Goal: Task Accomplishment & Management: Use online tool/utility

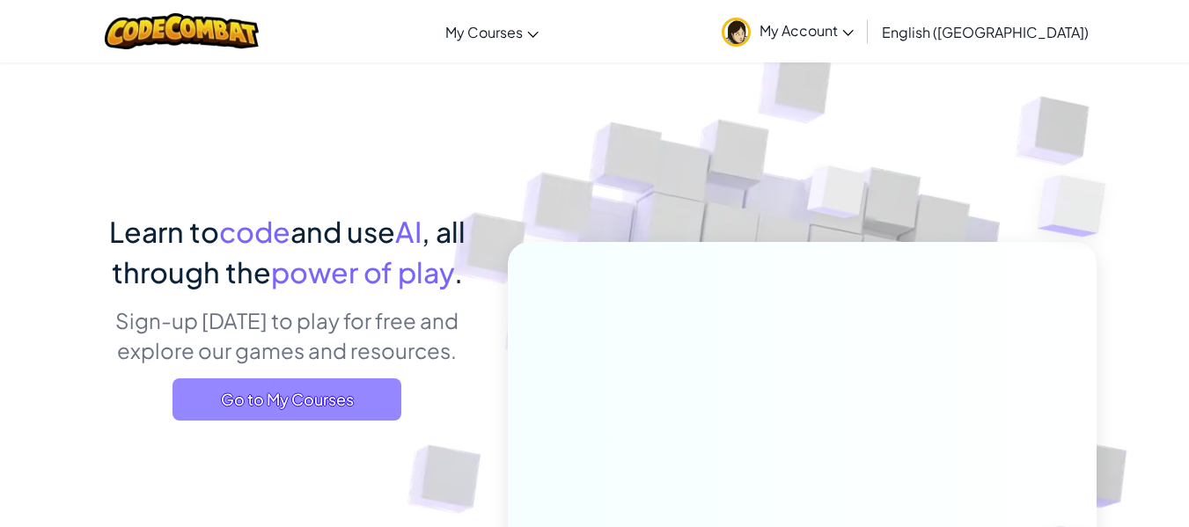
click at [268, 404] on span "Go to My Courses" at bounding box center [287, 400] width 229 height 42
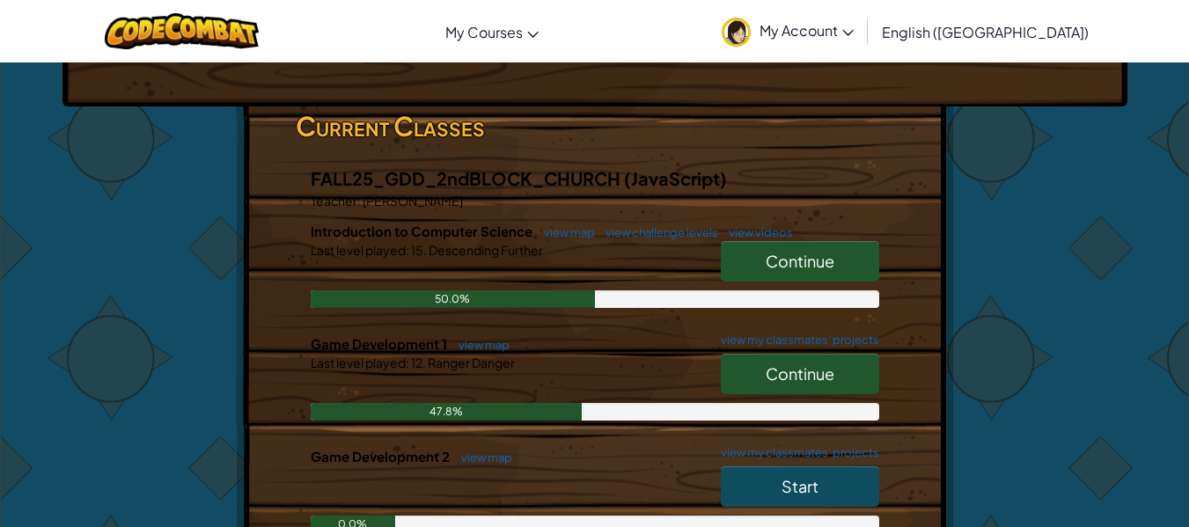
scroll to position [252, 0]
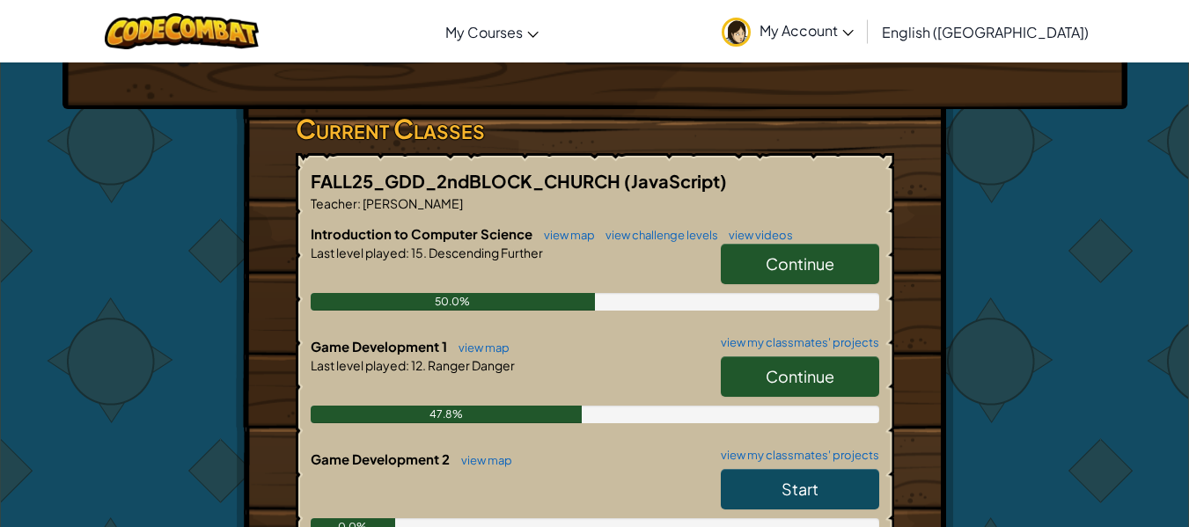
click at [827, 268] on span "Continue" at bounding box center [800, 264] width 69 height 20
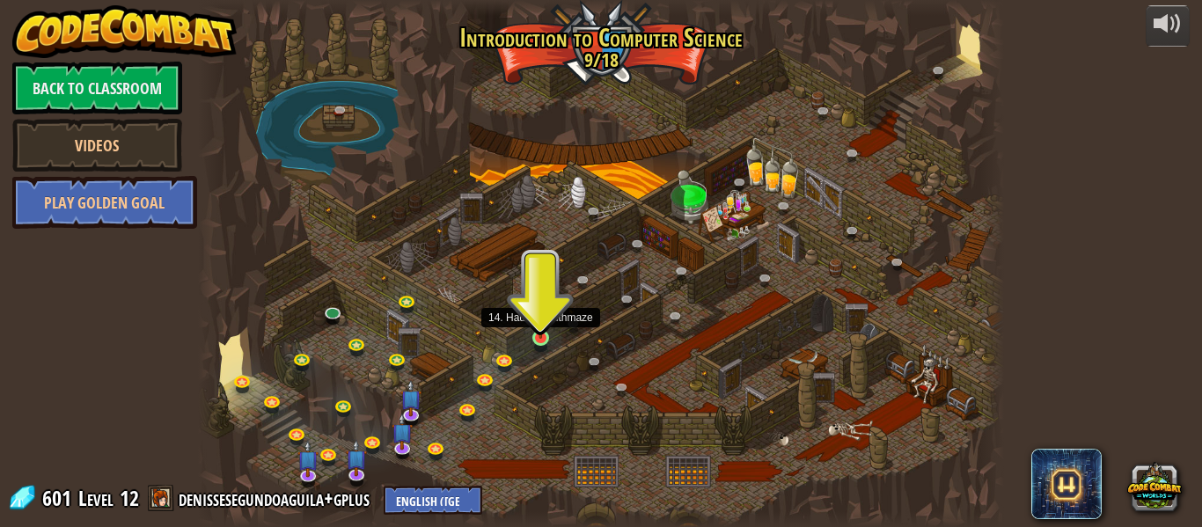
click at [541, 337] on img at bounding box center [541, 318] width 18 height 42
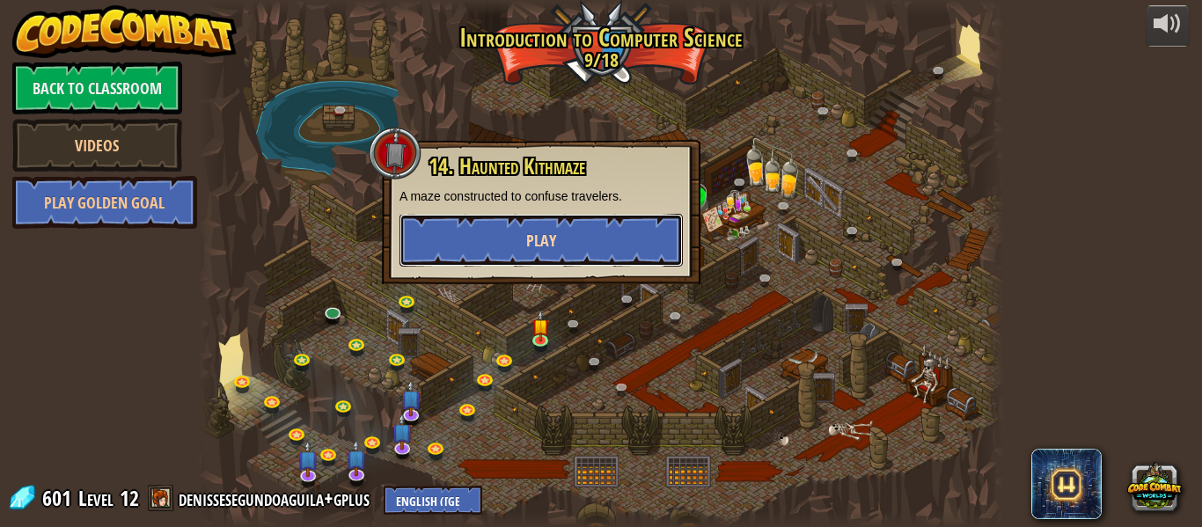
click at [539, 256] on button "Play" at bounding box center [541, 240] width 283 height 53
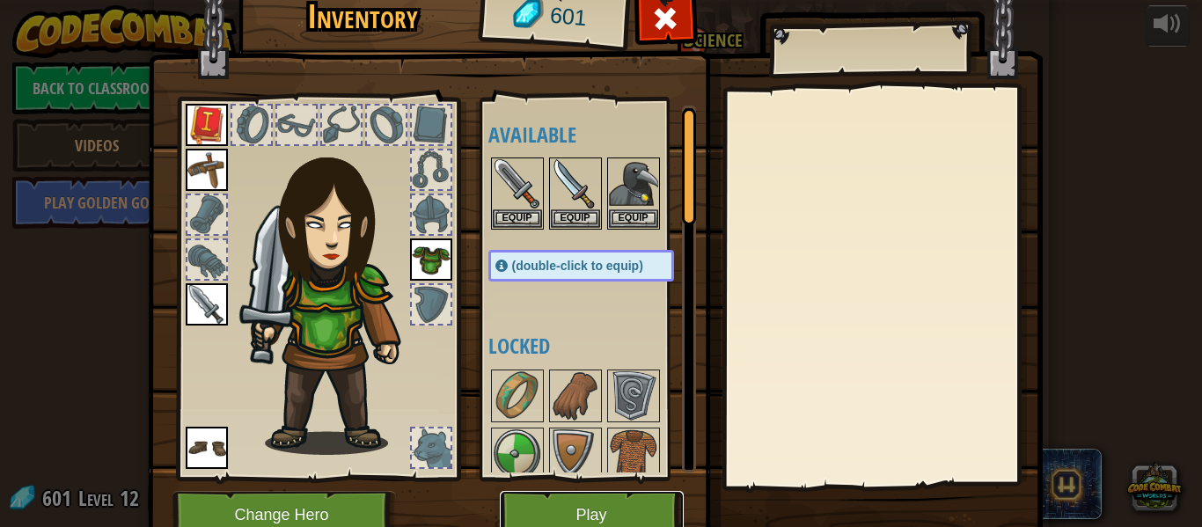
click at [532, 512] on button "Play" at bounding box center [592, 515] width 184 height 48
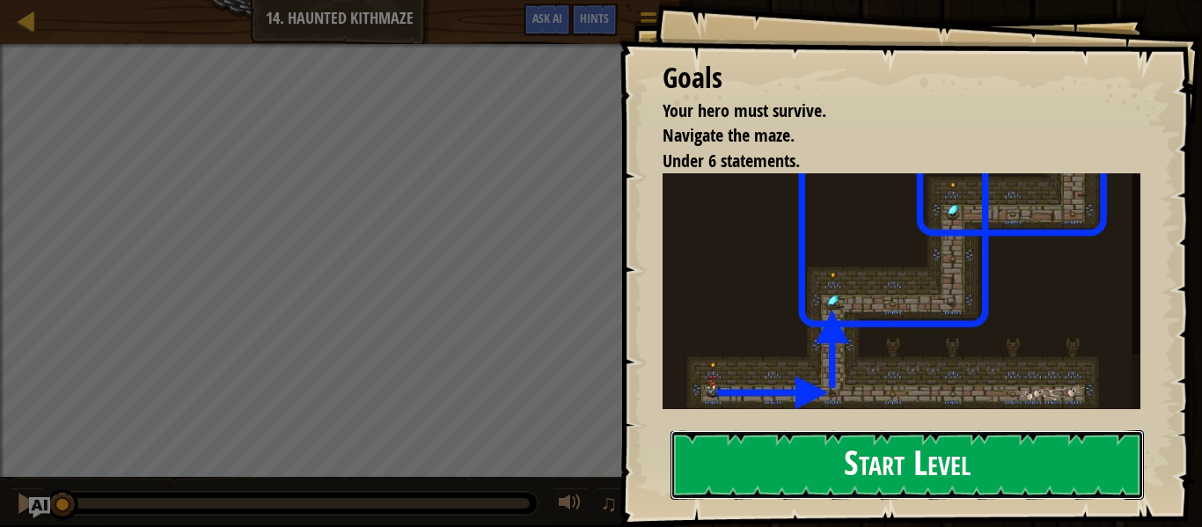
click at [763, 457] on button "Start Level" at bounding box center [908, 465] width 474 height 70
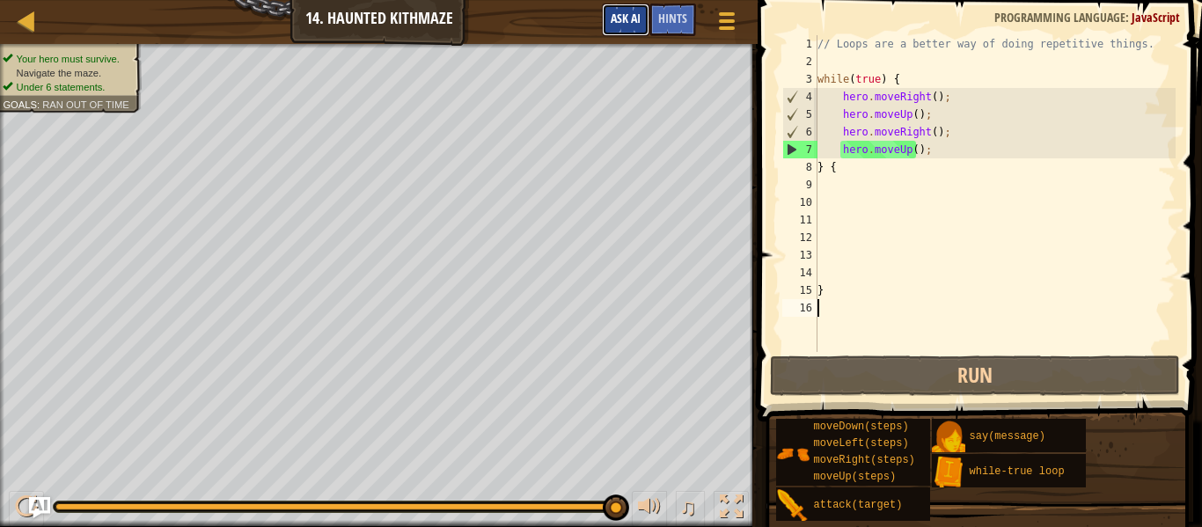
click at [629, 28] on button "Ask AI" at bounding box center [626, 20] width 48 height 33
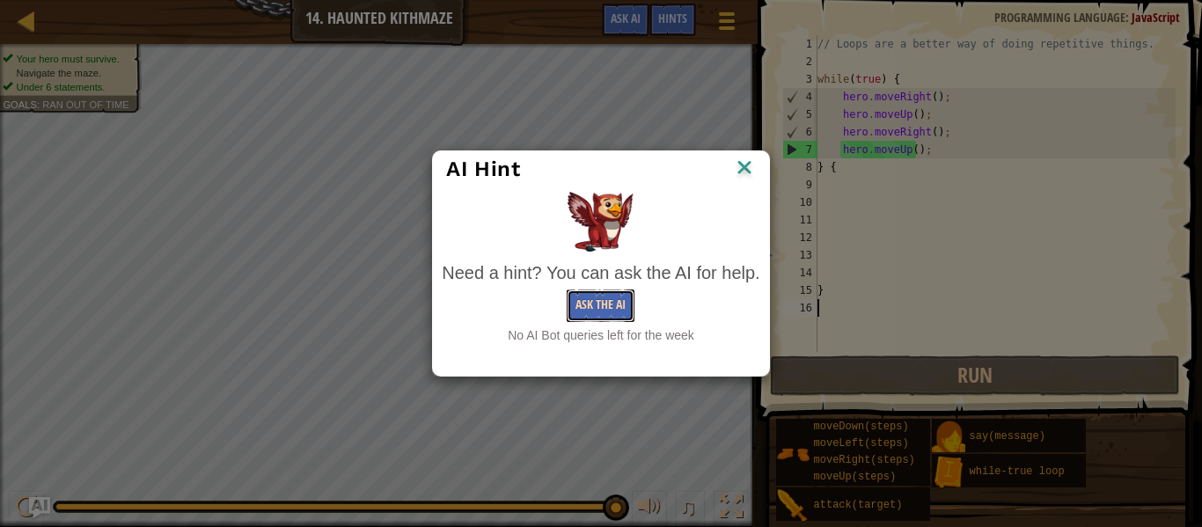
click at [618, 303] on button "Ask the AI" at bounding box center [601, 306] width 68 height 33
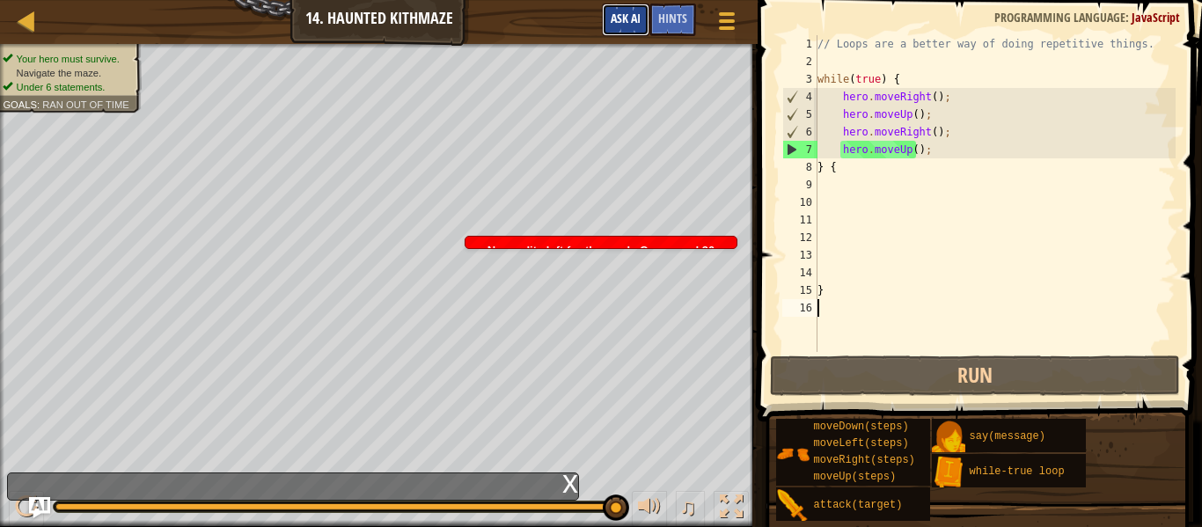
click at [638, 23] on span "Ask AI" at bounding box center [626, 18] width 30 height 17
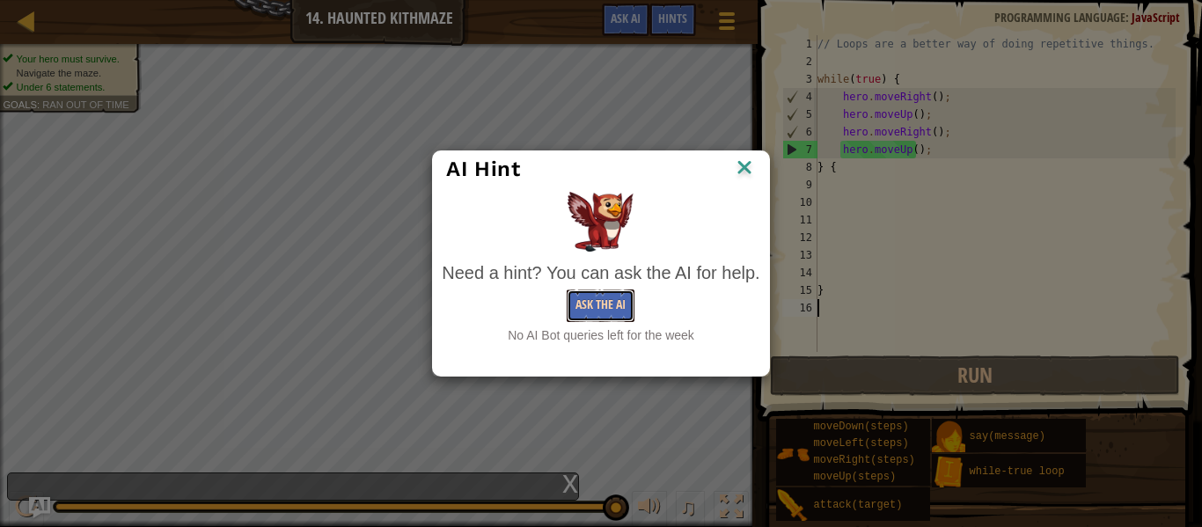
click at [576, 292] on button "Ask the AI" at bounding box center [601, 306] width 68 height 33
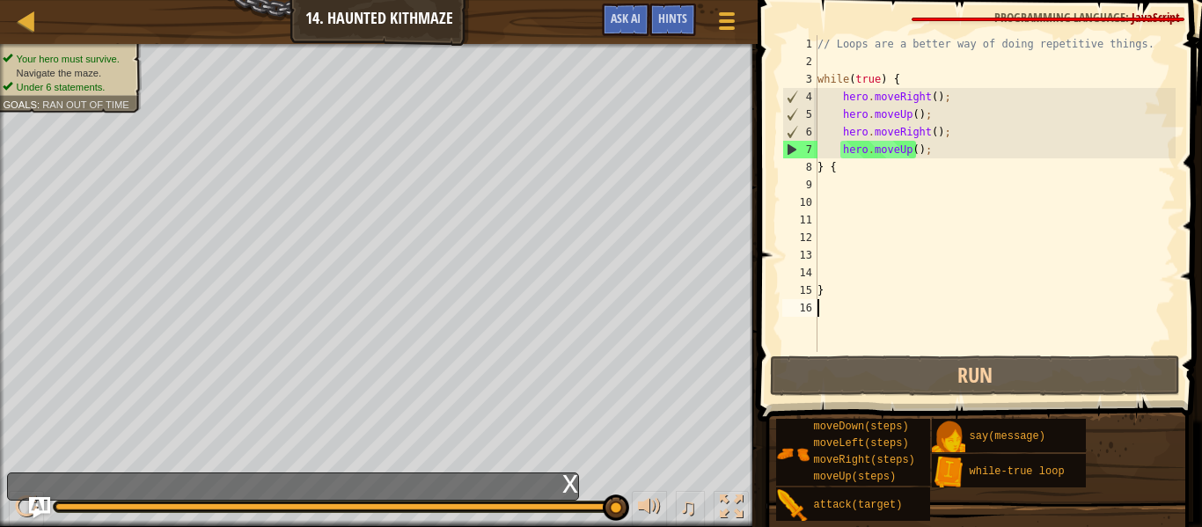
click at [553, 476] on div "x" at bounding box center [293, 487] width 572 height 28
click at [26, 24] on div at bounding box center [27, 21] width 22 height 22
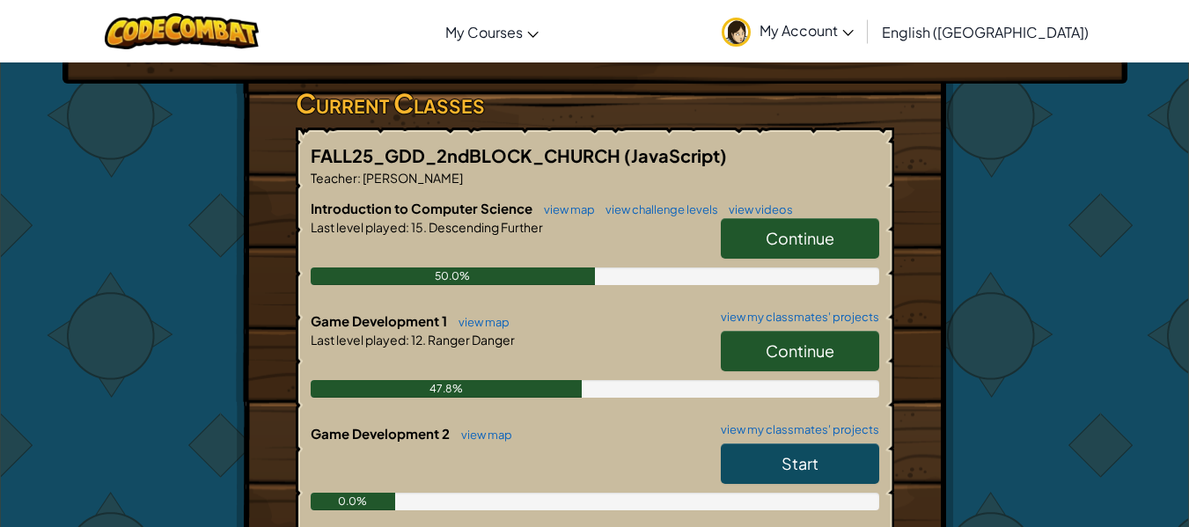
scroll to position [321, 0]
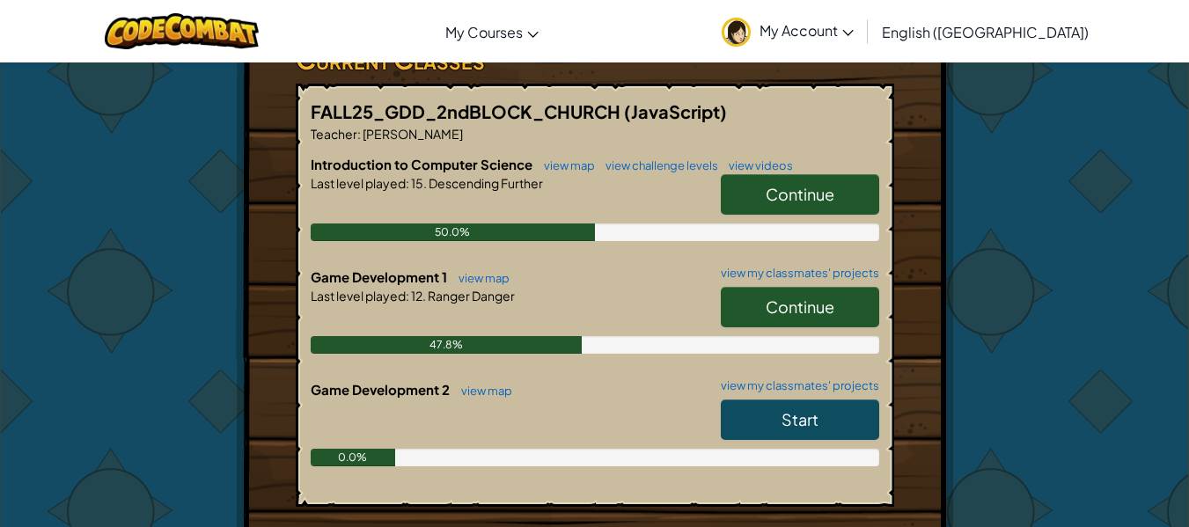
click at [814, 303] on span "Continue" at bounding box center [800, 307] width 69 height 20
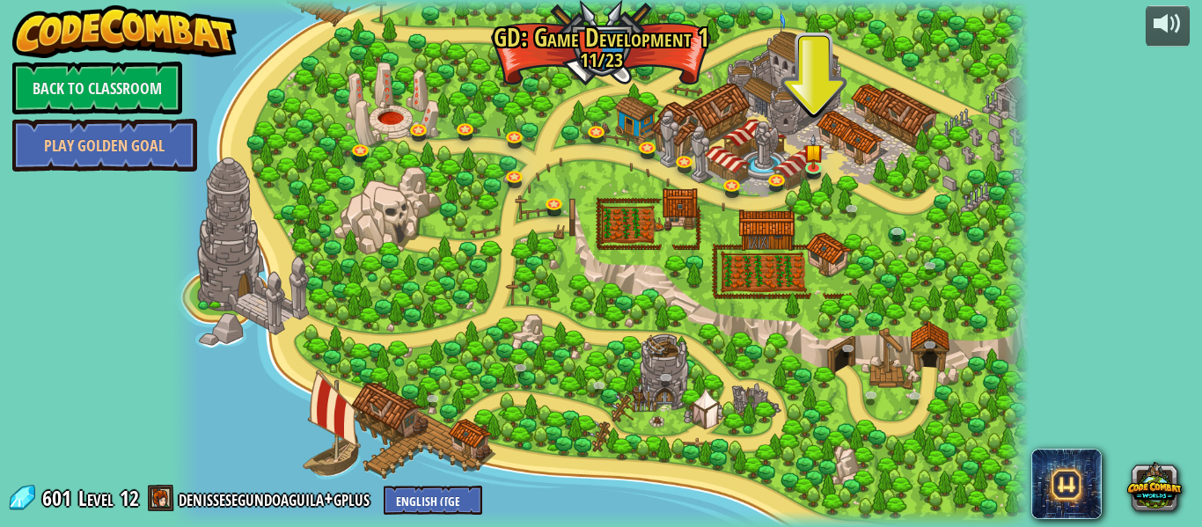
click at [804, 123] on div at bounding box center [602, 263] width 858 height 527
click at [816, 142] on img at bounding box center [815, 143] width 20 height 47
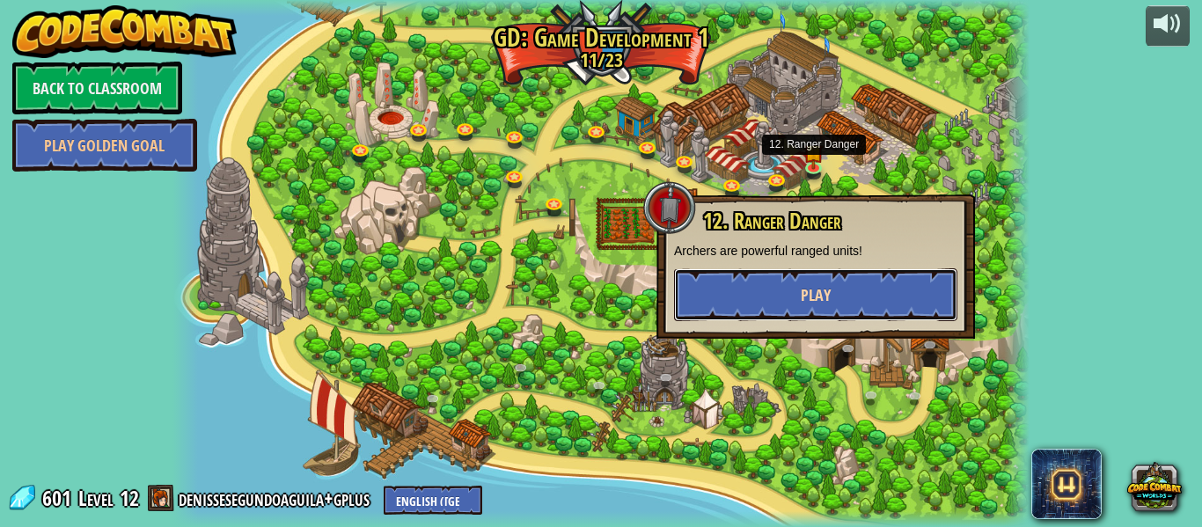
click at [787, 294] on button "Play" at bounding box center [815, 294] width 283 height 53
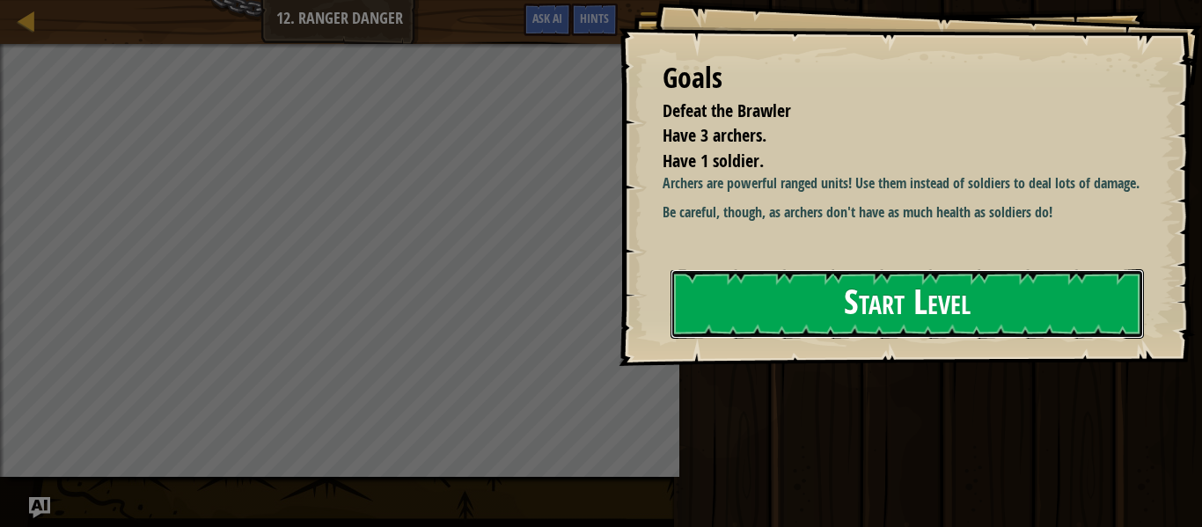
click at [788, 319] on button "Start Level" at bounding box center [908, 304] width 474 height 70
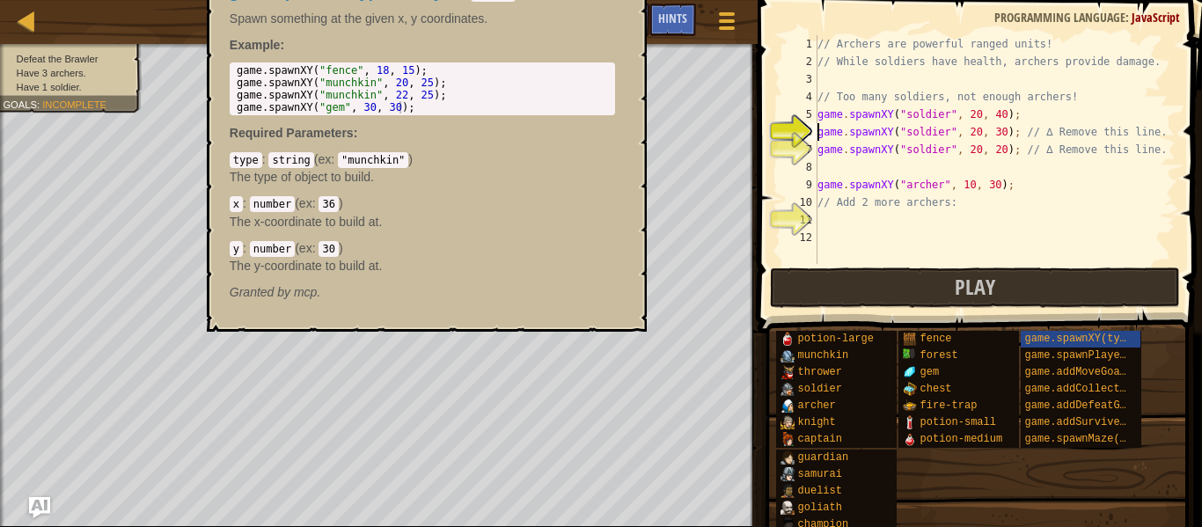
click at [564, 325] on div "game.spawnXY(type, x, y); - method Spawn something at the given x, y coordinate…" at bounding box center [427, 142] width 440 height 379
click at [843, 282] on button "Play" at bounding box center [975, 288] width 410 height 40
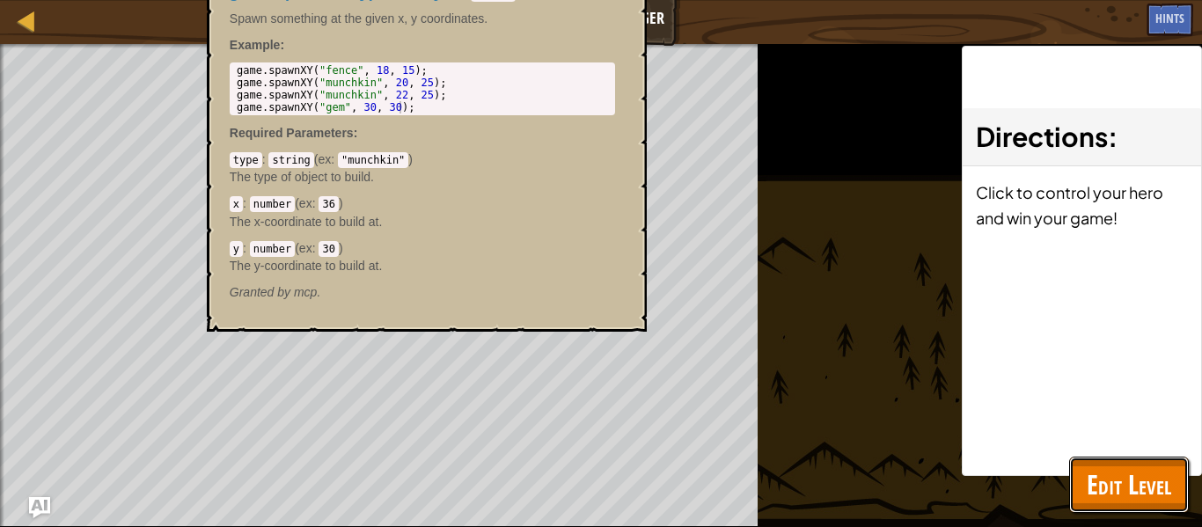
click at [1129, 489] on span "Edit Level" at bounding box center [1129, 485] width 85 height 36
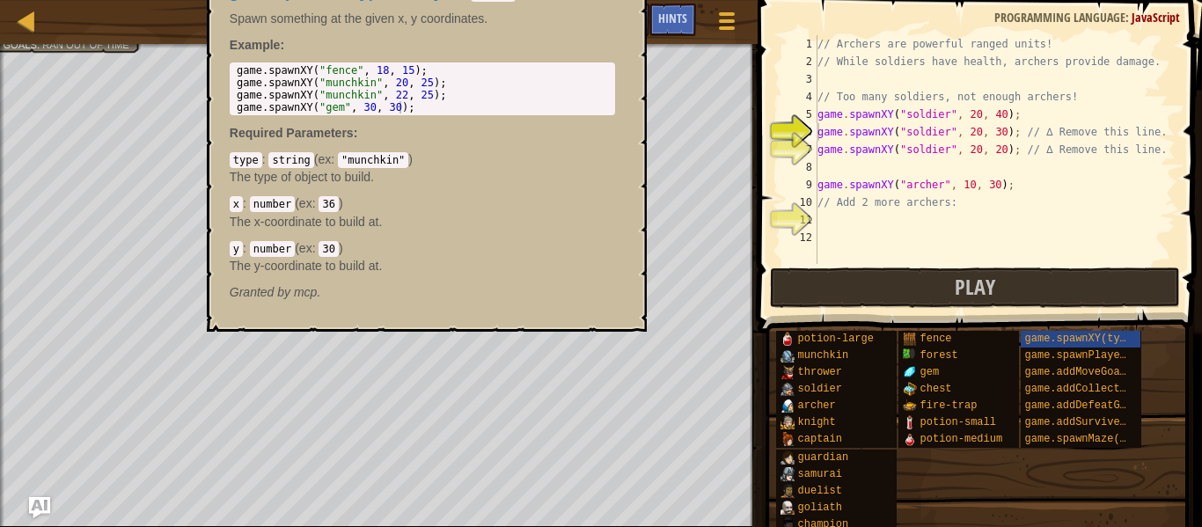
click at [623, 14] on div "game.spawnXY(type, x, y); - method Spawn something at the given x, y coordinate…" at bounding box center [422, 142] width 410 height 350
click at [322, 253] on code "30" at bounding box center [328, 249] width 19 height 16
click at [682, 6] on div "Hints" at bounding box center [673, 20] width 47 height 33
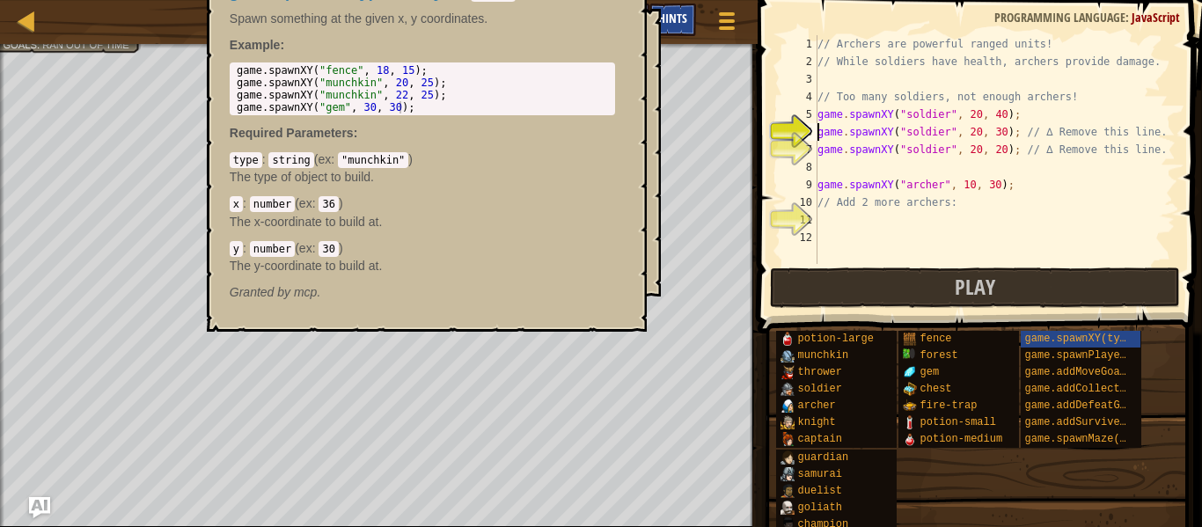
click at [676, 12] on span "Hints" at bounding box center [672, 18] width 29 height 17
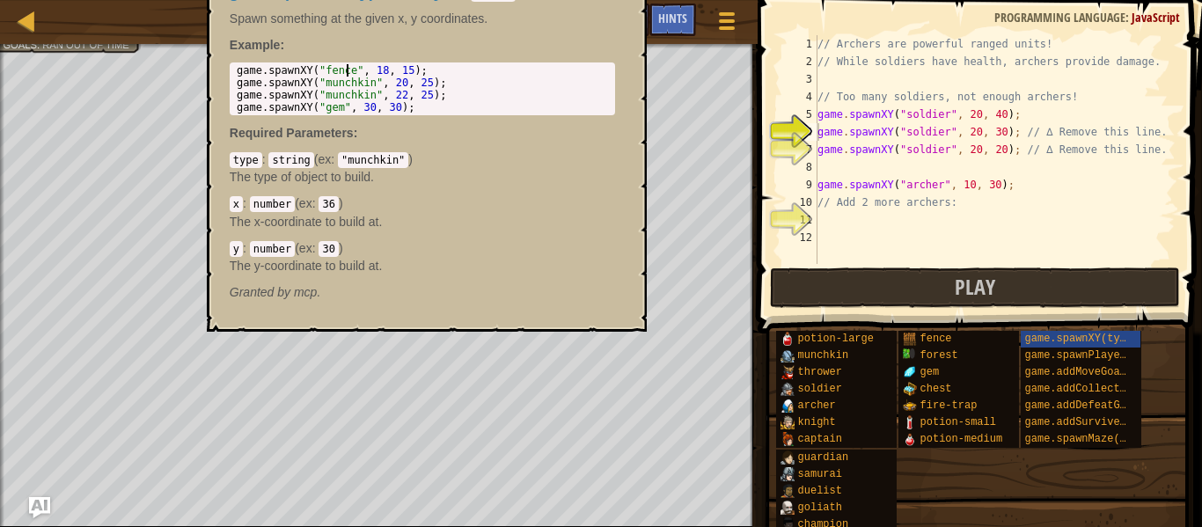
click at [345, 74] on div "game . spawnXY ( "fence" , 18 , 15 ) ; game . spawnXY ( "munchkin" , 20 , 25 ) …" at bounding box center [422, 101] width 379 height 74
click at [393, 107] on div "game . spawnXY ( "fence" , 18 , 15 ) ; game . spawnXY ( "munchkin" , 20 , 25 ) …" at bounding box center [422, 101] width 379 height 74
type textarea "game.spawnXY("gem", 30, 30);"
click at [290, 194] on div "game.spawnXY(type, x, y); - method Spawn something at the given x, y coordinate…" at bounding box center [422, 142] width 410 height 350
click at [297, 197] on div "game.spawnXY(type, x, y); - method Spawn something at the given x, y coordinate…" at bounding box center [422, 142] width 410 height 350
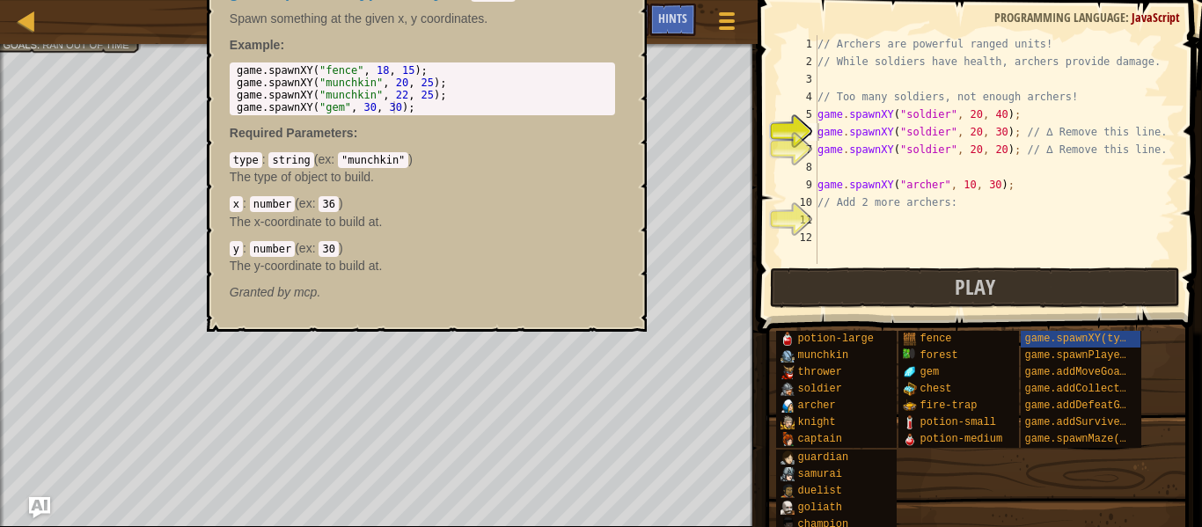
click at [297, 197] on div "x : number ( ex : 36 ) The x-coordinate to build at." at bounding box center [423, 212] width 386 height 35
click at [159, 15] on div "Map Game Development 1 12. Ranger Danger Game Menu Done Hints Ask AI" at bounding box center [379, 22] width 758 height 44
click at [36, 23] on div at bounding box center [27, 21] width 22 height 22
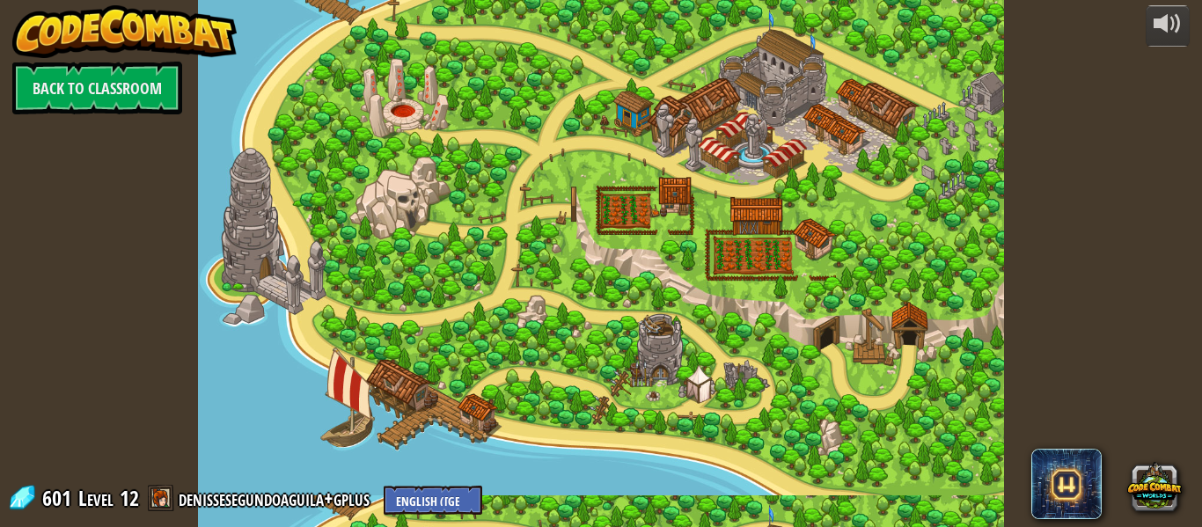
click at [128, 92] on link "Back to Classroom" at bounding box center [97, 88] width 170 height 53
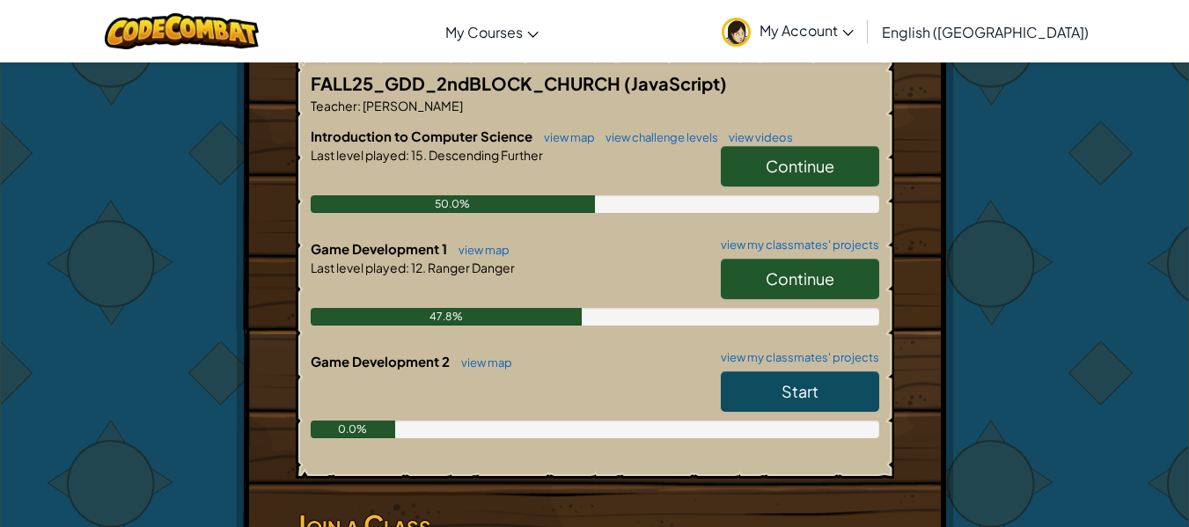
scroll to position [350, 0]
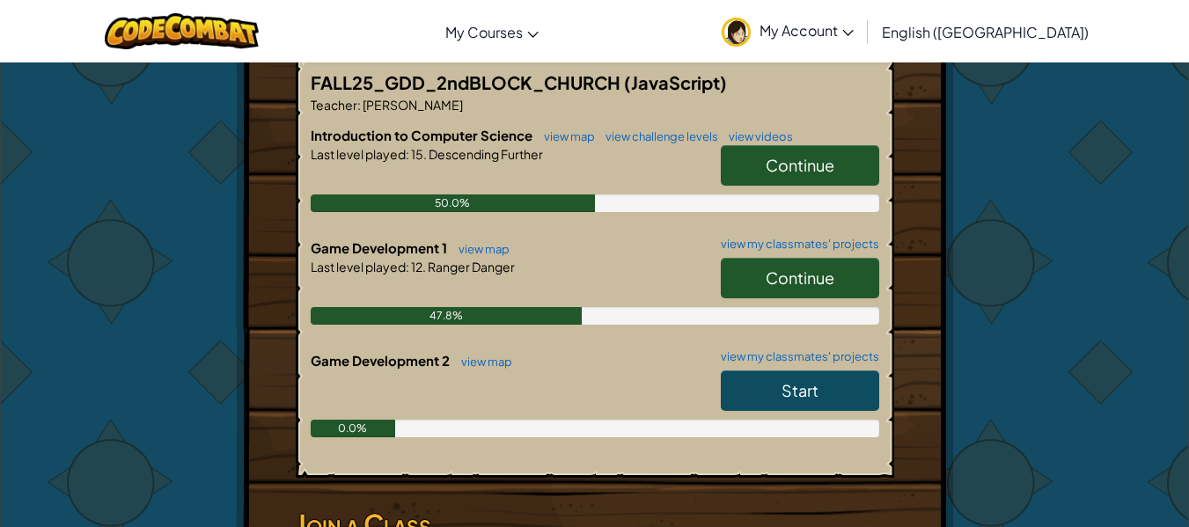
click at [783, 284] on span "Continue" at bounding box center [800, 278] width 69 height 20
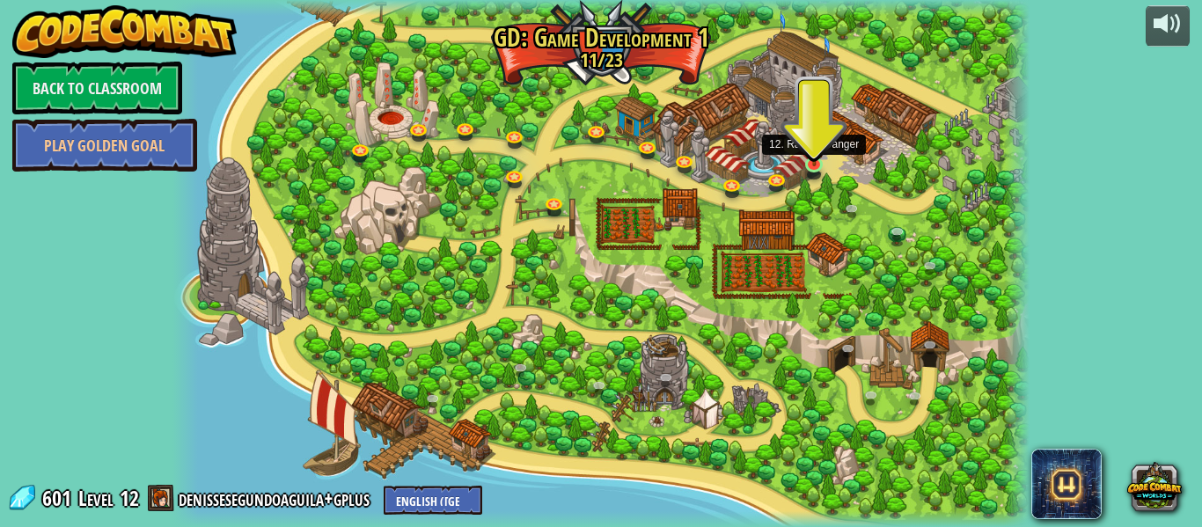
click at [816, 156] on img at bounding box center [815, 143] width 20 height 47
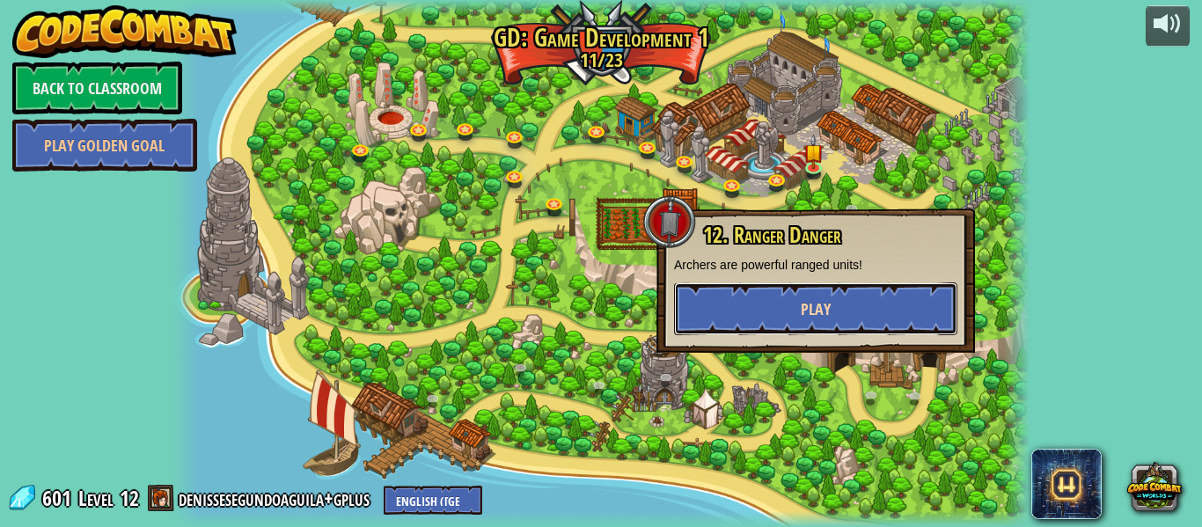
click at [827, 308] on span "Play" at bounding box center [816, 309] width 30 height 22
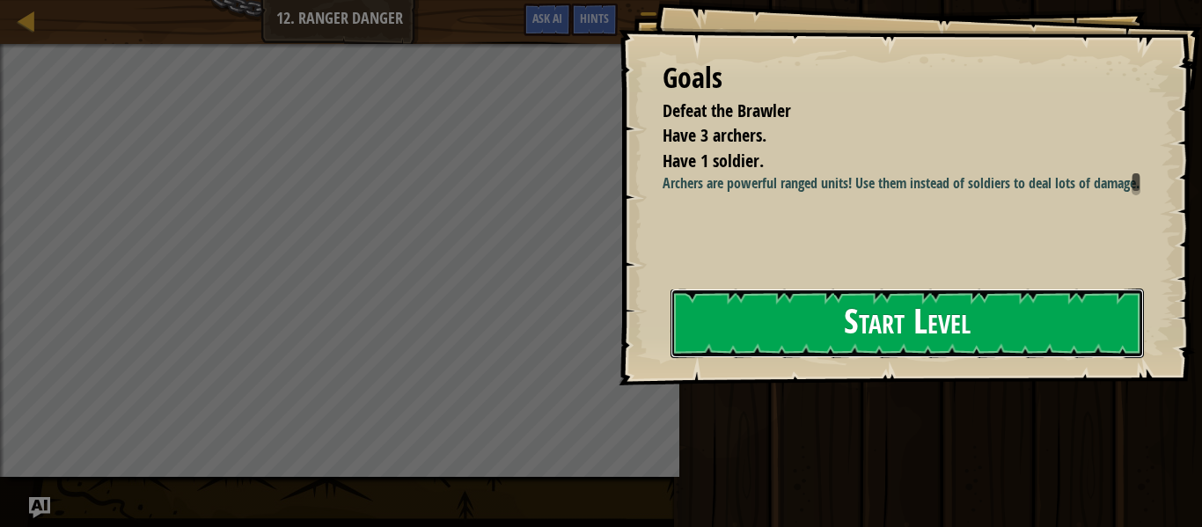
click at [892, 325] on button "Start Level" at bounding box center [908, 324] width 474 height 70
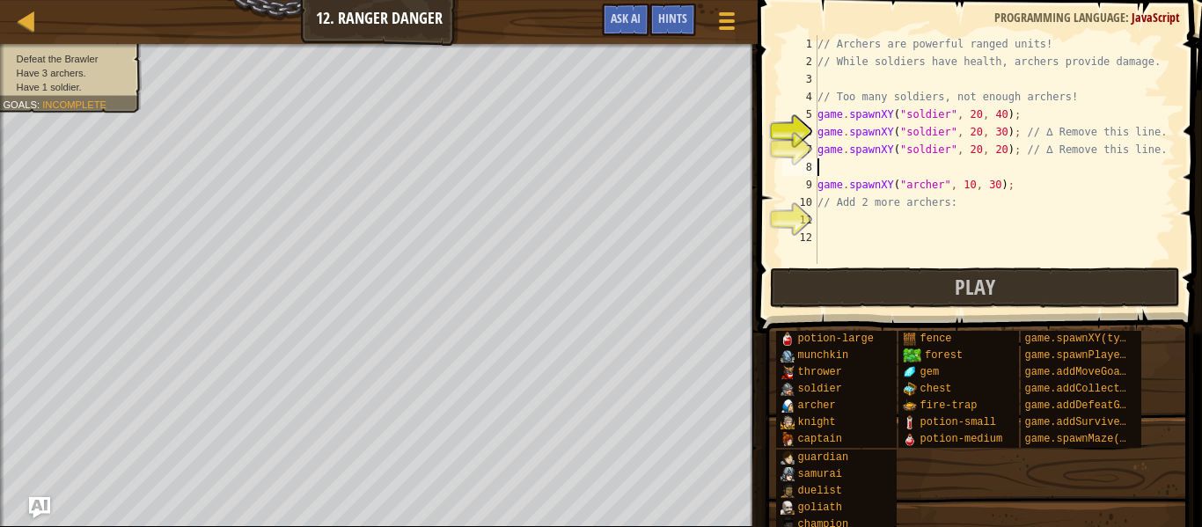
click at [856, 173] on div "// Archers are powerful ranged units! // While soldiers have health, archers pr…" at bounding box center [995, 167] width 362 height 264
click at [889, 276] on button "Play" at bounding box center [975, 288] width 410 height 40
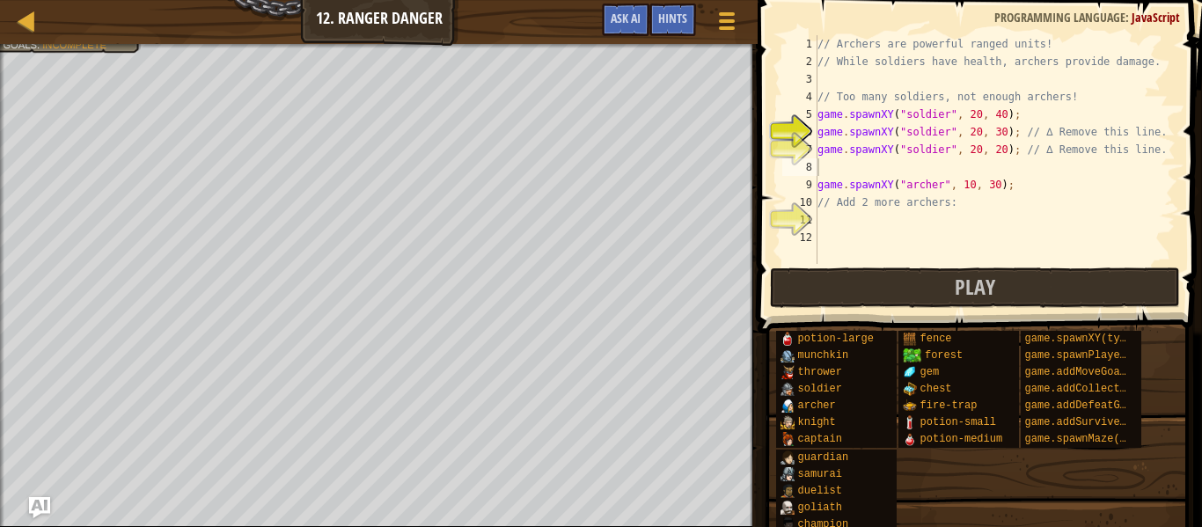
click at [842, 167] on div "// Archers are powerful ranged units! // While soldiers have health, archers pr…" at bounding box center [995, 167] width 362 height 264
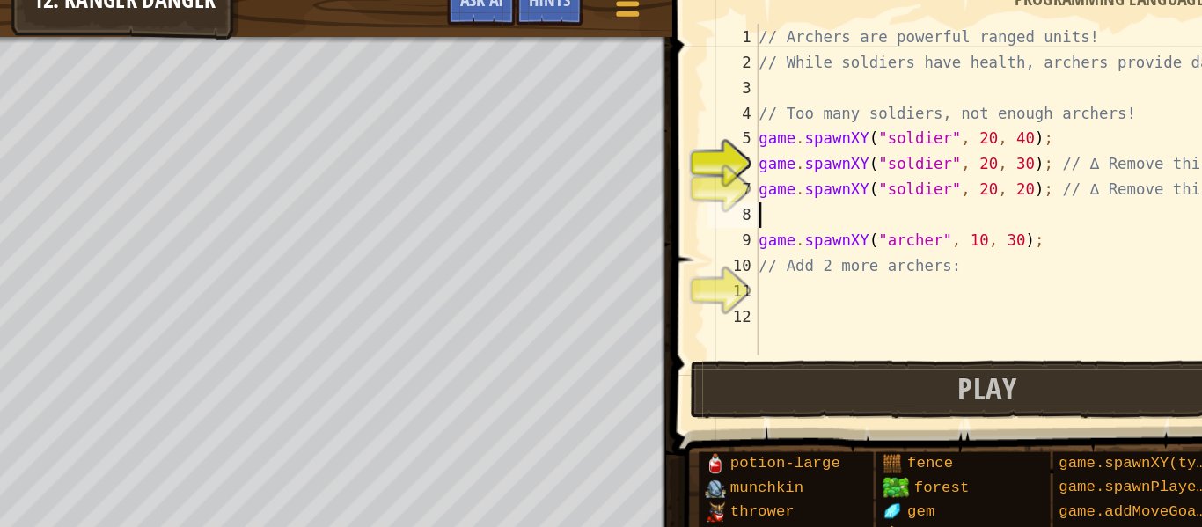
click at [829, 218] on div "// Archers are powerful ranged units! // While soldiers have health, archers pr…" at bounding box center [995, 167] width 362 height 264
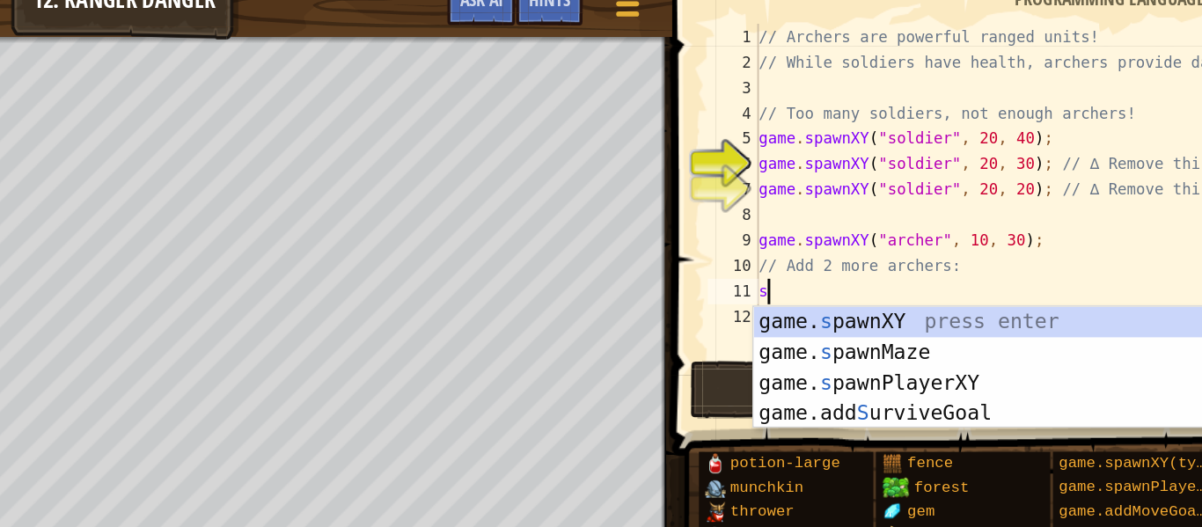
scroll to position [8, 0]
click at [937, 248] on div "game. s pawnXY press enter game. s pawnMaze press enter game. s pawnPlayerXY pr…" at bounding box center [980, 294] width 333 height 127
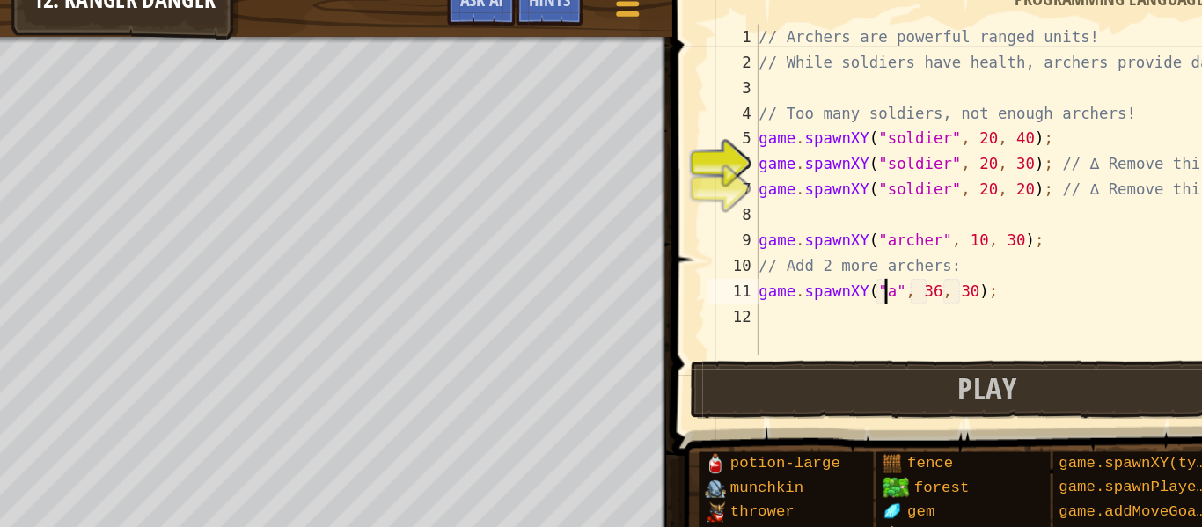
scroll to position [8, 8]
type textarea "game.spawnXY("[PERSON_NAME]", 36, 30);"
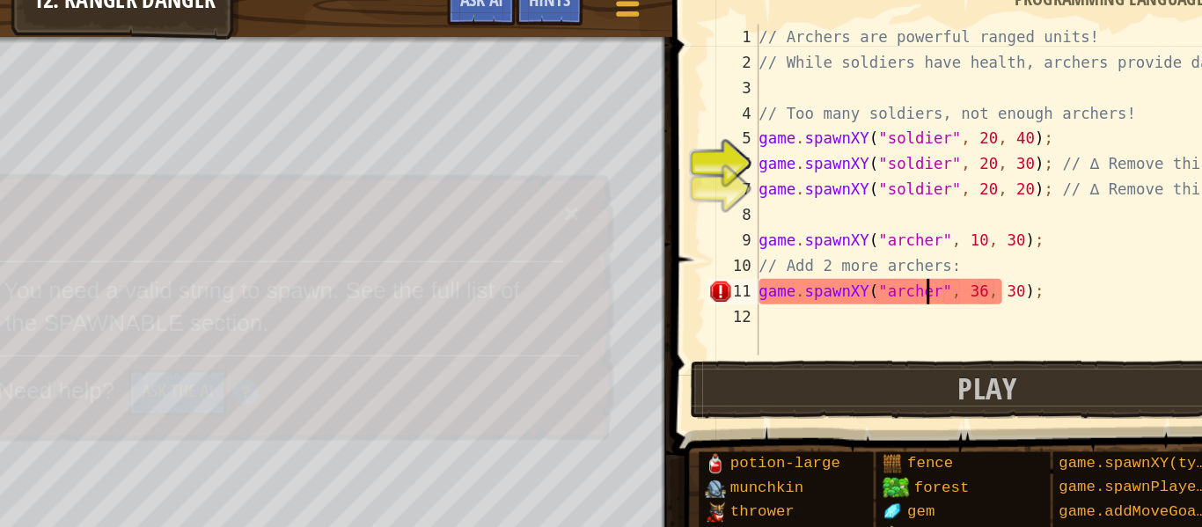
scroll to position [8, 11]
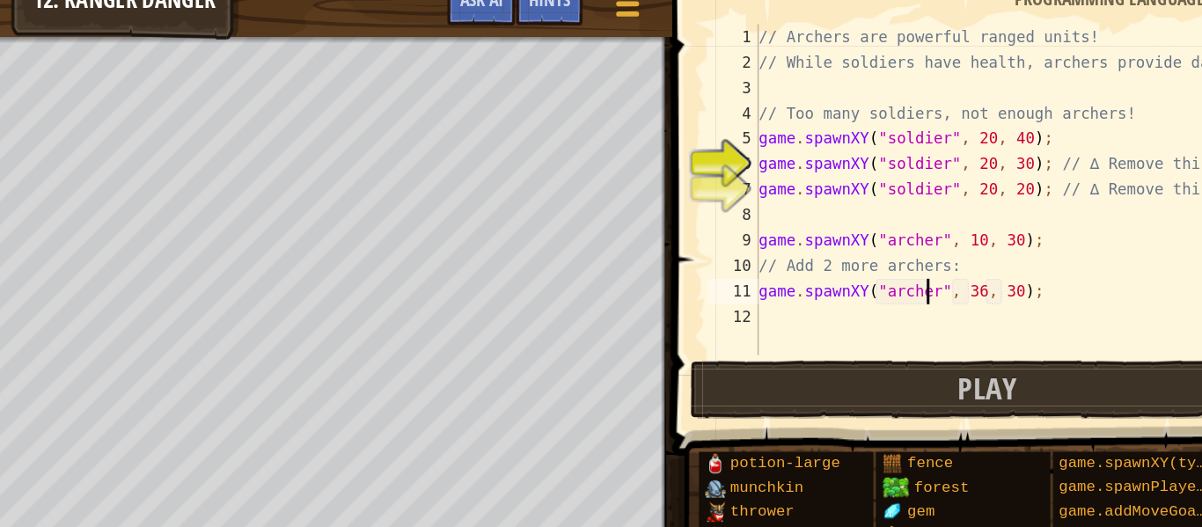
click at [879, 231] on div "// Archers are powerful ranged units! // While soldiers have health, archers pr…" at bounding box center [995, 167] width 362 height 264
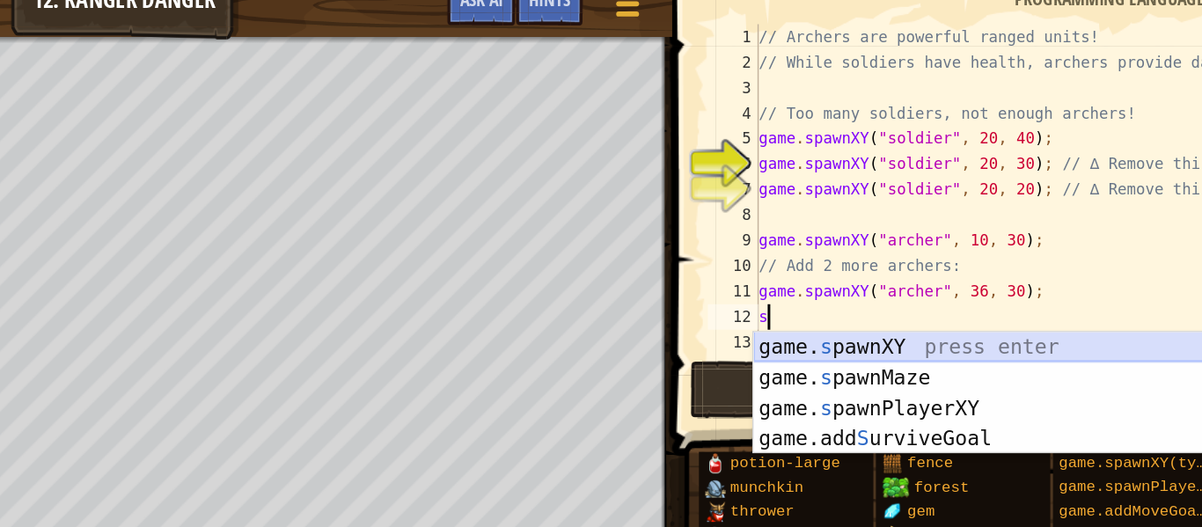
click at [893, 256] on div "game. s pawnXY press enter game. s pawnMaze press enter game. s pawnPlayerXY pr…" at bounding box center [980, 311] width 333 height 127
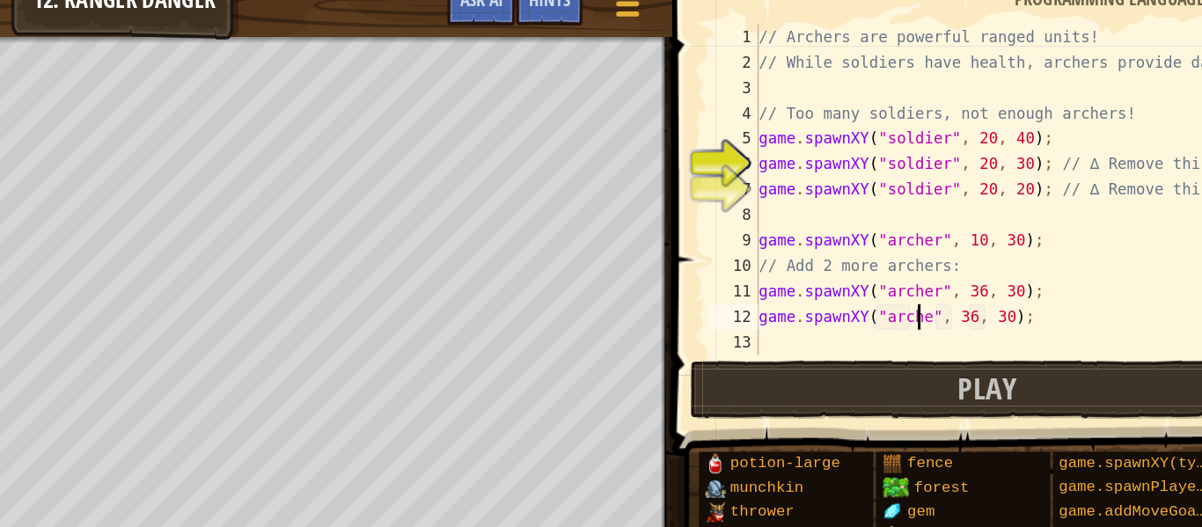
scroll to position [8, 11]
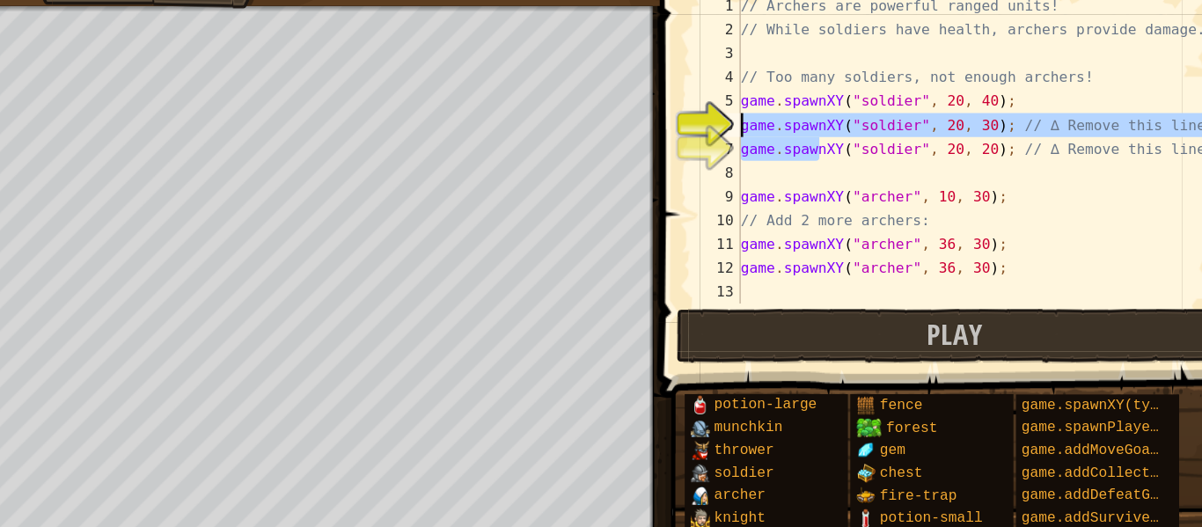
drag, startPoint x: 878, startPoint y: 157, endPoint x: 816, endPoint y: 130, distance: 67.0
click at [816, 130] on div "game.spawnXY("[PERSON_NAME]", 36, 30); 1 2 3 4 5 6 7 8 9 10 11 12 13 // Archers…" at bounding box center [977, 149] width 397 height 229
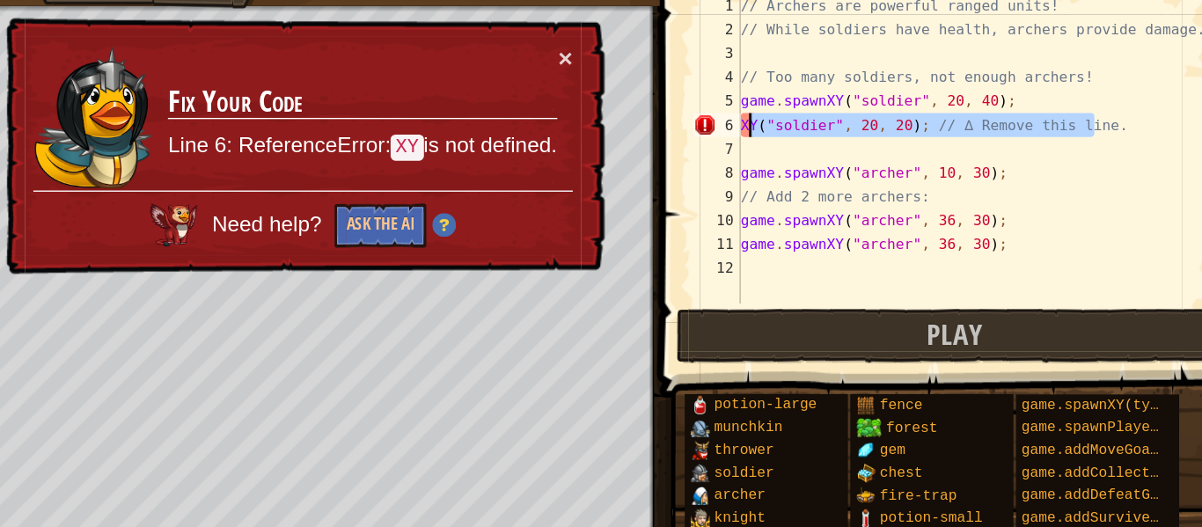
drag, startPoint x: 1085, startPoint y: 125, endPoint x: 823, endPoint y: 130, distance: 261.5
click at [823, 130] on div "// Archers are powerful ranged units! // While soldiers have health, archers pr…" at bounding box center [995, 167] width 362 height 264
type textarea "X"
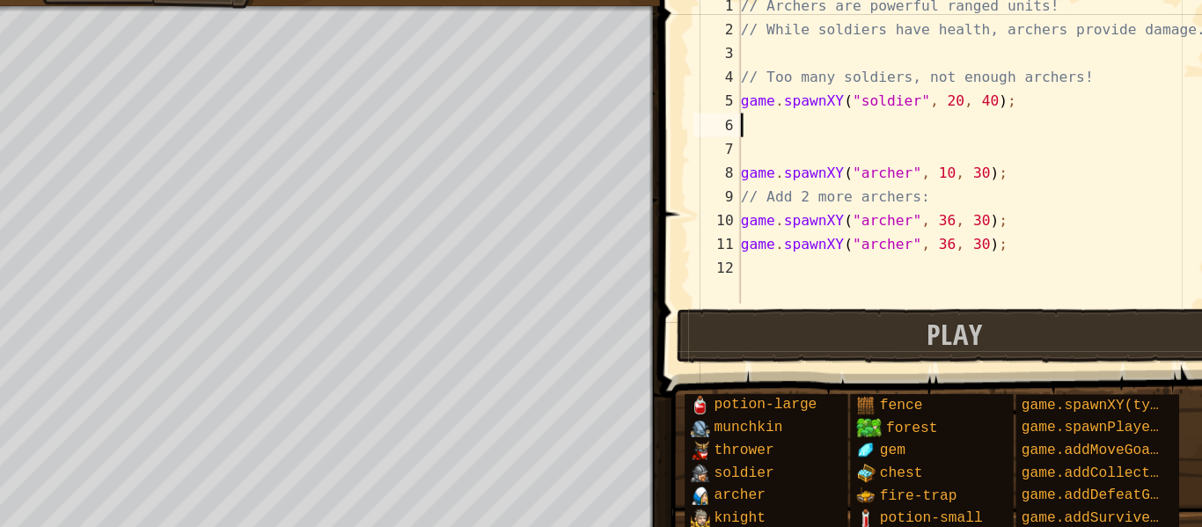
type textarea "game.spawnXY("soldier", 20, 40);"
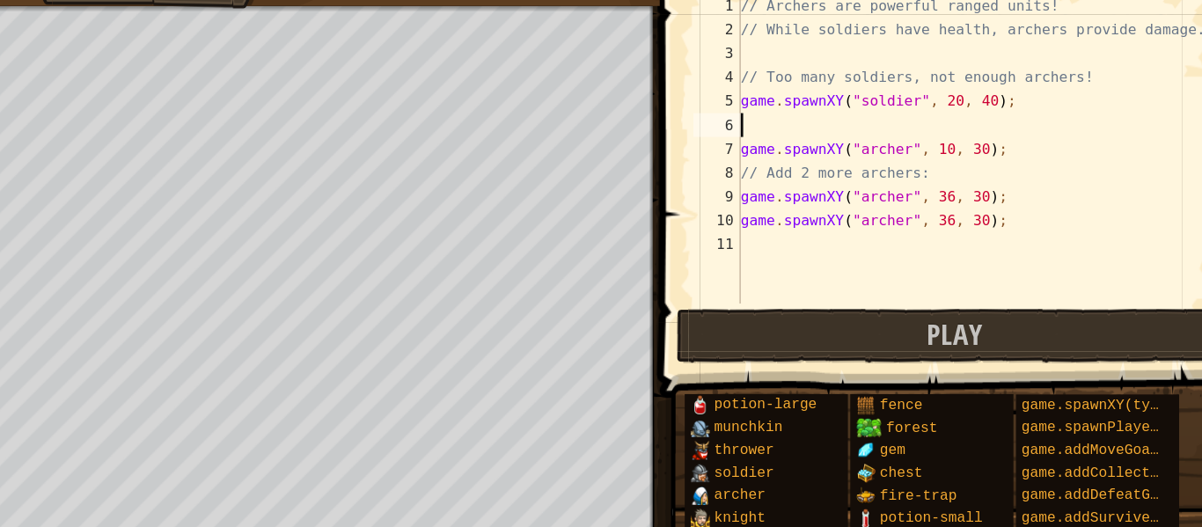
click at [823, 130] on div "// Archers are powerful ranged units! // While soldiers have health, archers pr…" at bounding box center [995, 167] width 362 height 264
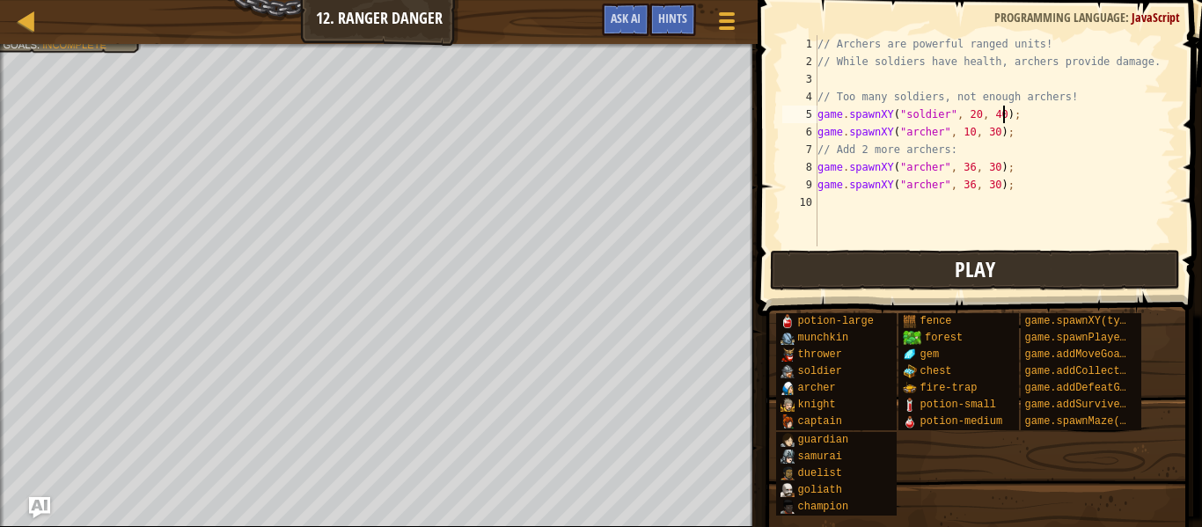
type textarea "game.spawnXY("soldier", 20, 40);"
click at [889, 264] on button "Play" at bounding box center [975, 270] width 410 height 40
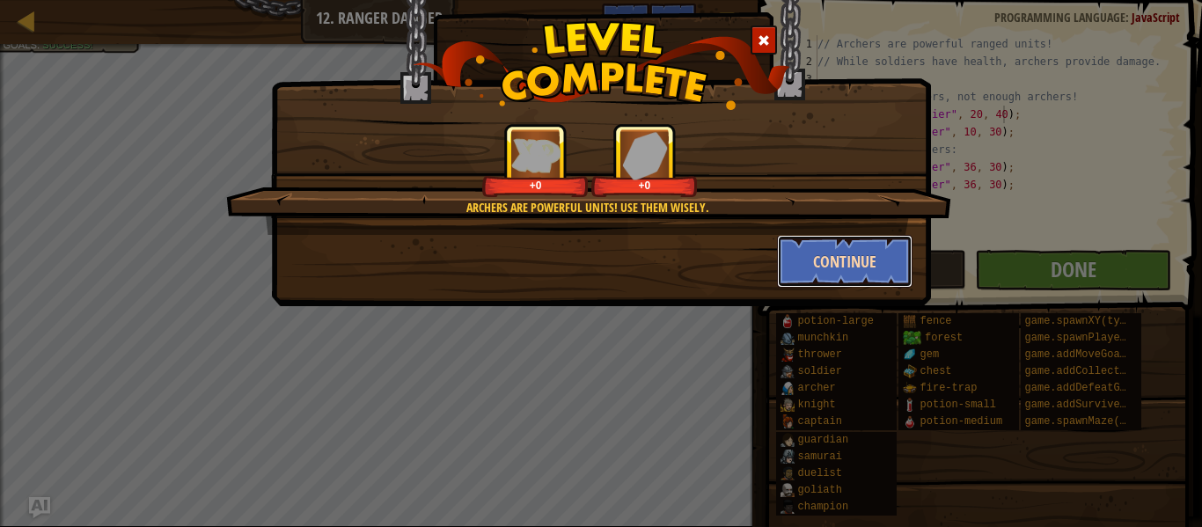
click at [844, 271] on button "Continue" at bounding box center [845, 261] width 136 height 53
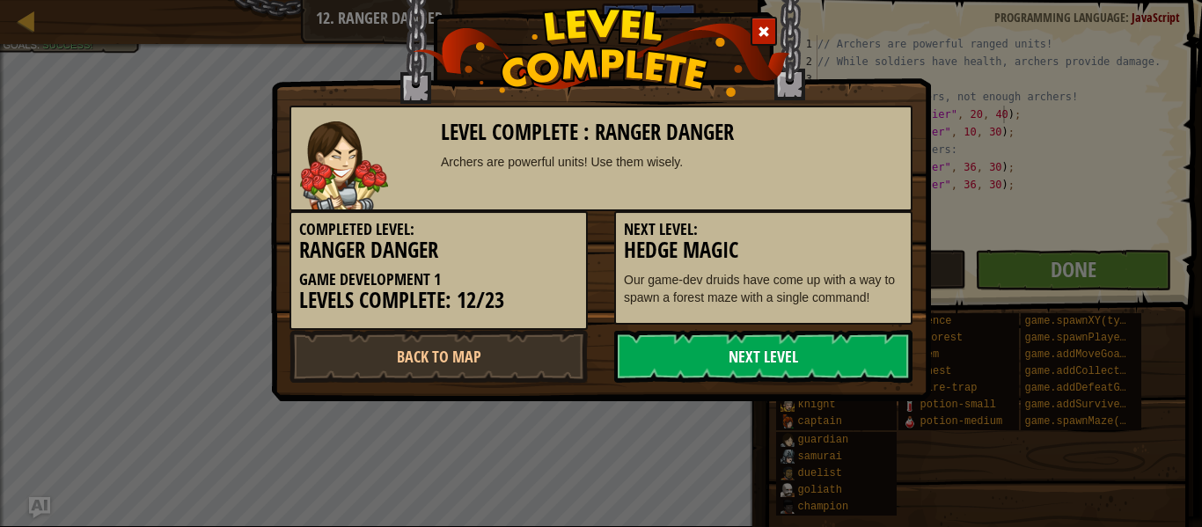
click at [811, 349] on link "Next Level" at bounding box center [763, 356] width 298 height 53
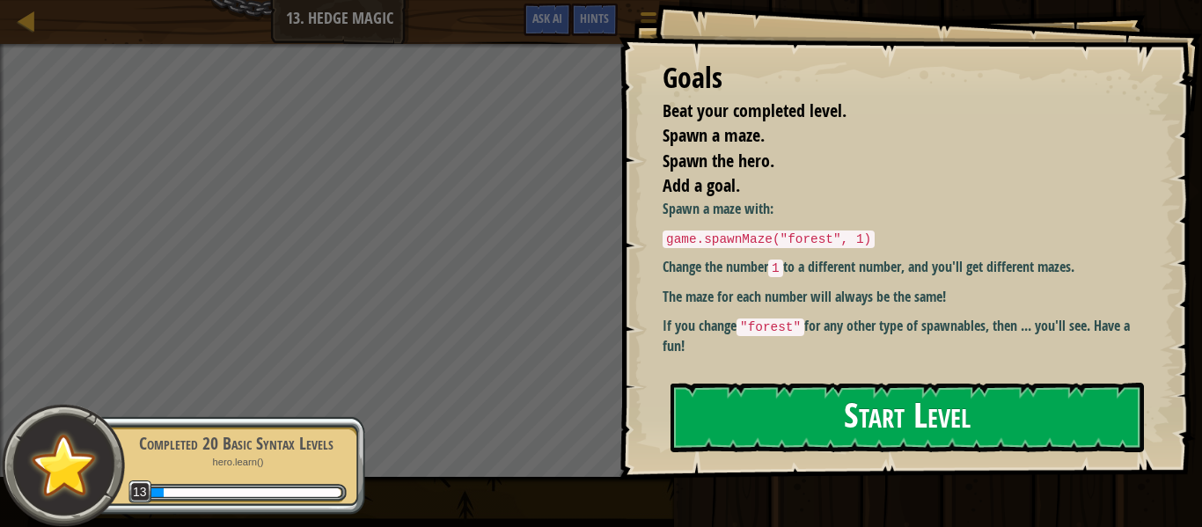
click at [825, 408] on button "Start Level" at bounding box center [908, 418] width 474 height 70
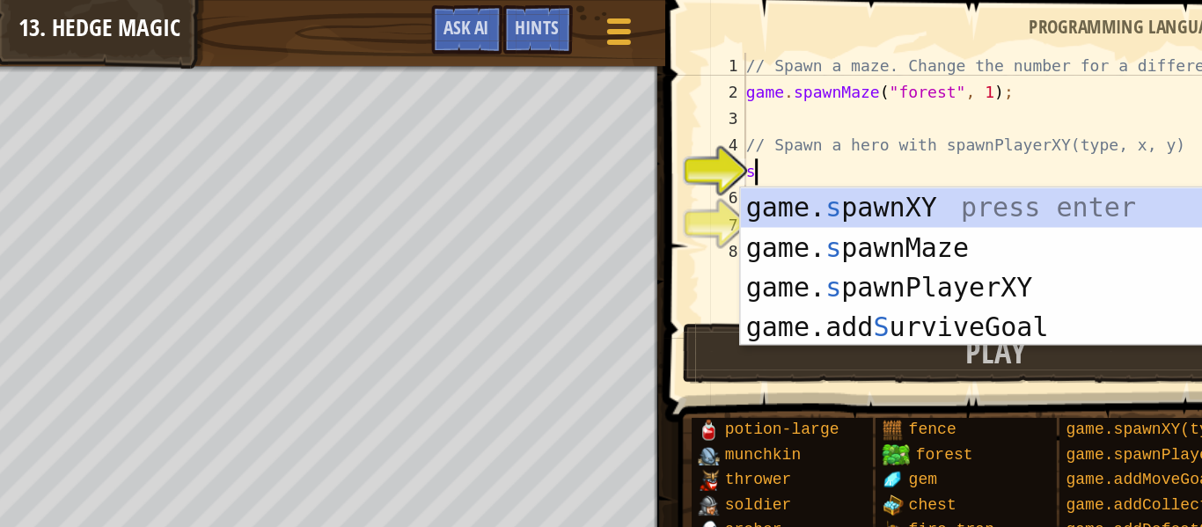
scroll to position [8, 0]
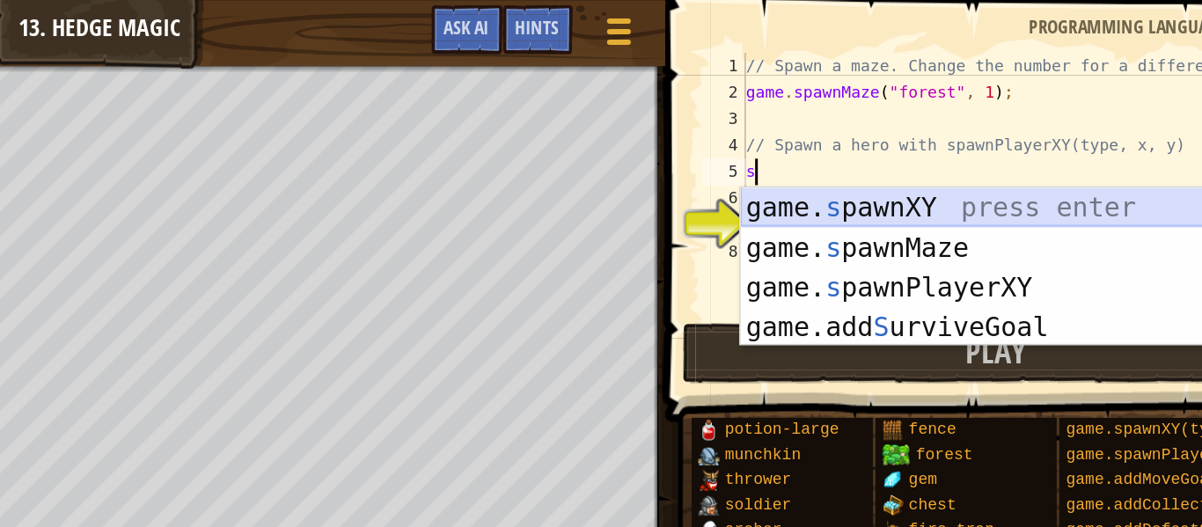
click at [864, 141] on div "game. s pawnXY press enter game. s pawnMaze press enter game. s pawnPlayerXY pr…" at bounding box center [969, 204] width 333 height 158
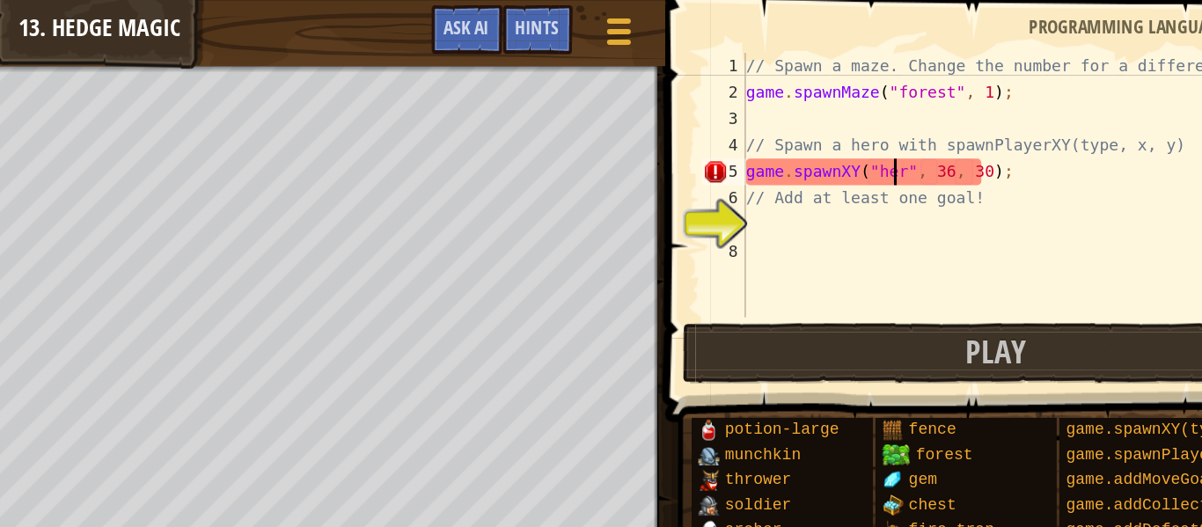
scroll to position [8, 8]
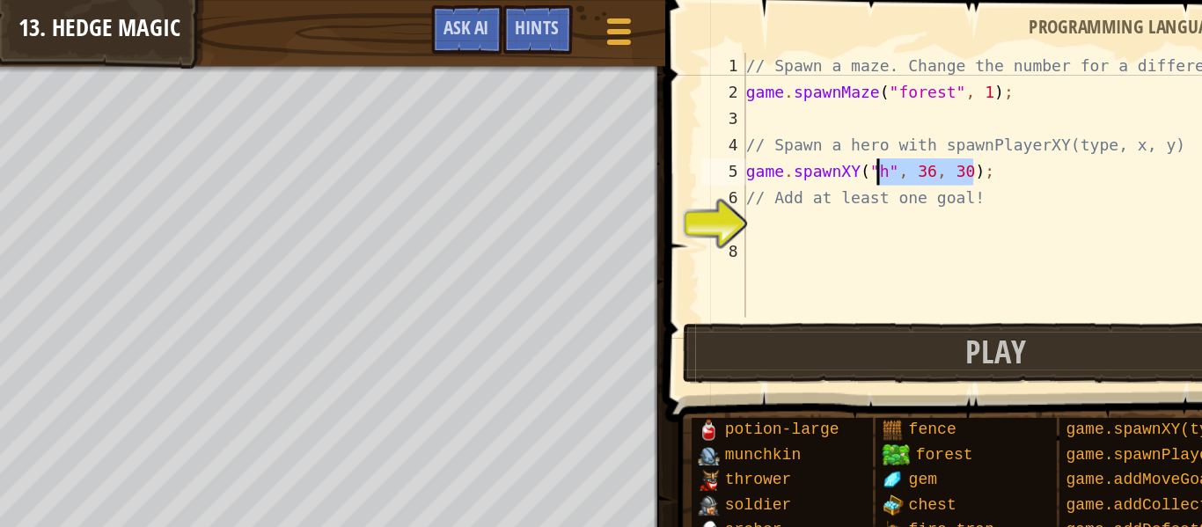
drag, startPoint x: 956, startPoint y: 121, endPoint x: 870, endPoint y: 112, distance: 86.7
click at [870, 112] on div "// Spawn a maze. Change the number for a different maze! game . spawnMaze ( "fo…" at bounding box center [989, 140] width 373 height 211
type textarea "g"
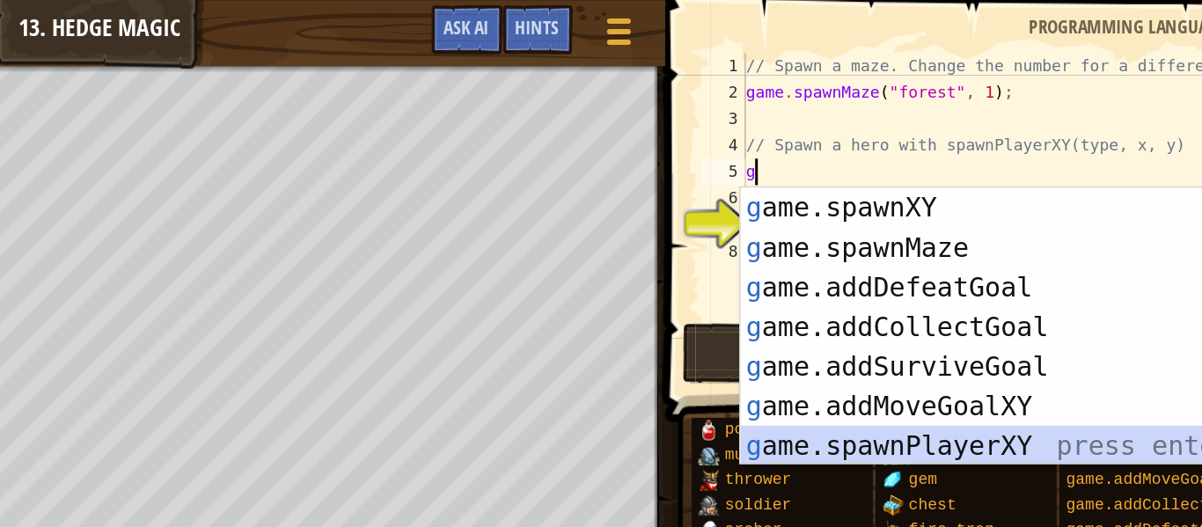
click at [929, 294] on div "g ame.spawnXY press enter g ame.spawnMaze press enter g ame.addDefeatGoal press…" at bounding box center [969, 244] width 333 height 238
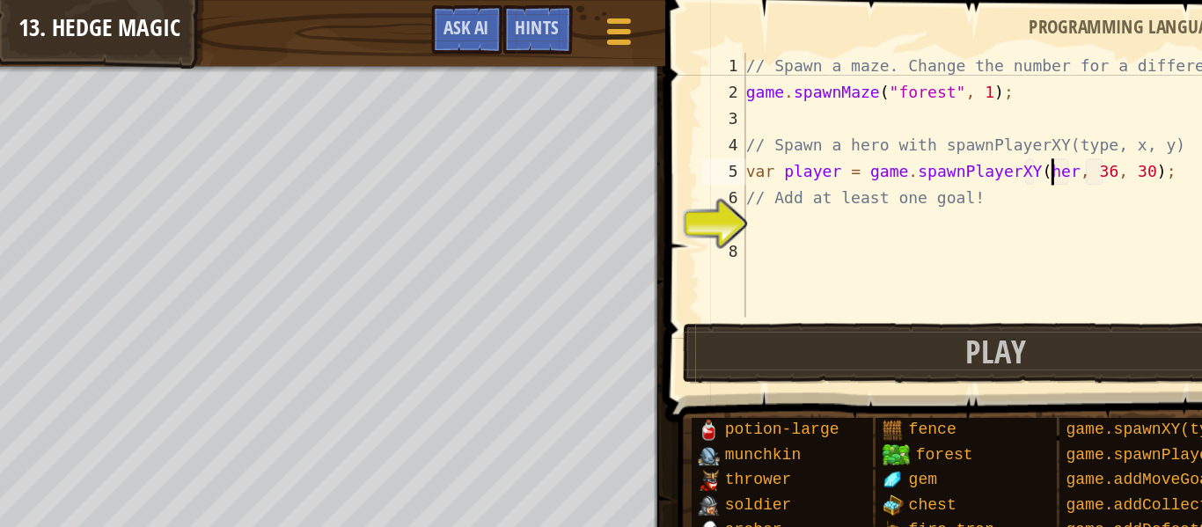
scroll to position [8, 17]
click at [964, 140] on div "// Spawn a maze. Change the number for a different maze! game . spawnMaze ( "fo…" at bounding box center [989, 140] width 373 height 211
click at [936, 122] on div "// Spawn a maze. Change the number for a different maze! game . spawnMaze ( "fo…" at bounding box center [989, 140] width 373 height 211
click at [1003, 121] on div "// Spawn a maze. Change the number for a different maze! game . spawnMaze ( "fo…" at bounding box center [989, 140] width 373 height 211
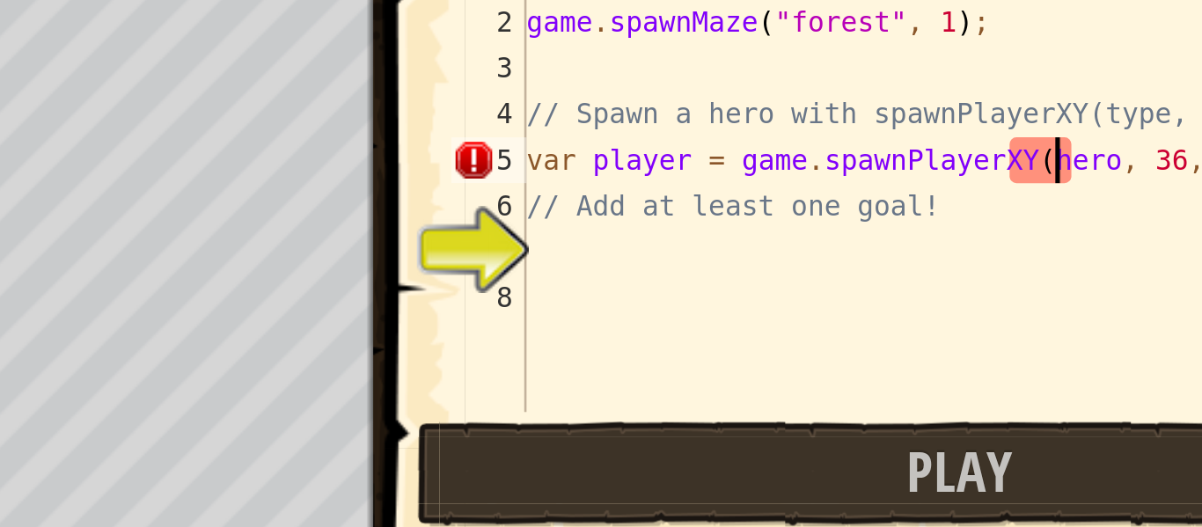
click at [1011, 119] on div "// Spawn a maze. Change the number for a different maze! game . spawnMaze ( "fo…" at bounding box center [989, 140] width 373 height 211
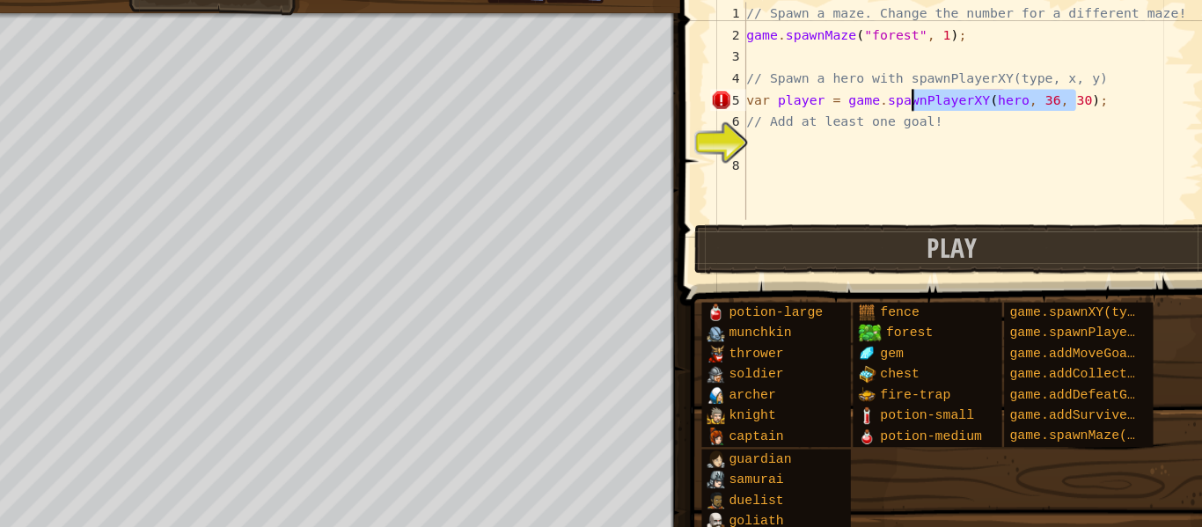
drag, startPoint x: 1100, startPoint y: 119, endPoint x: 929, endPoint y: 114, distance: 171.7
click at [929, 114] on div "// Spawn a maze. Change the number for a different maze! game . spawnMaze ( "fo…" at bounding box center [989, 140] width 373 height 211
type textarea "v"
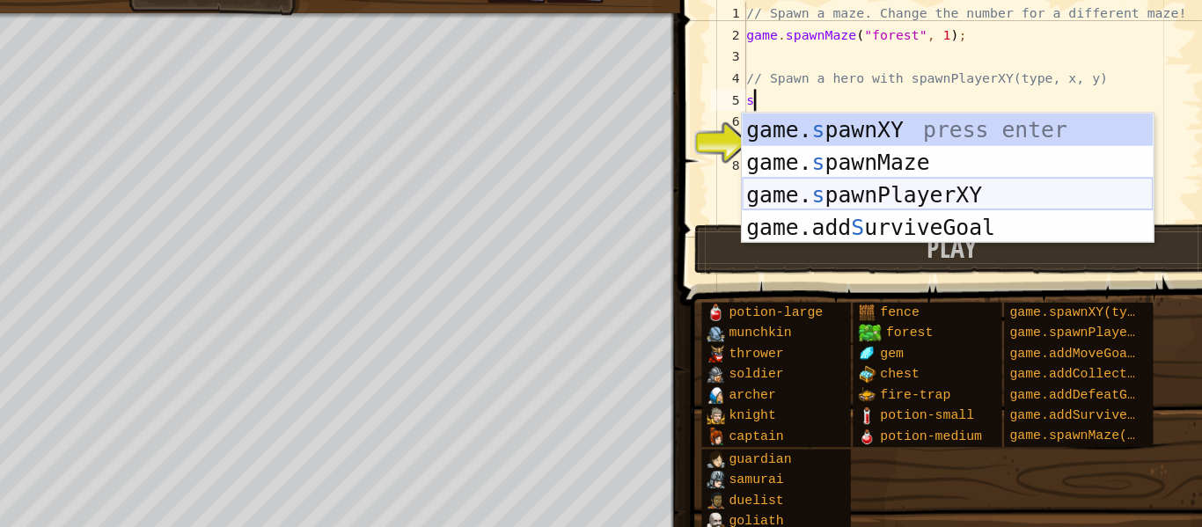
click at [957, 189] on div "game. s pawnXY press enter game. s pawnMaze press enter game. s pawnPlayerXY pr…" at bounding box center [969, 204] width 333 height 158
type textarea "var player = game.spawnPlayerXY("captain", 36, 30);"
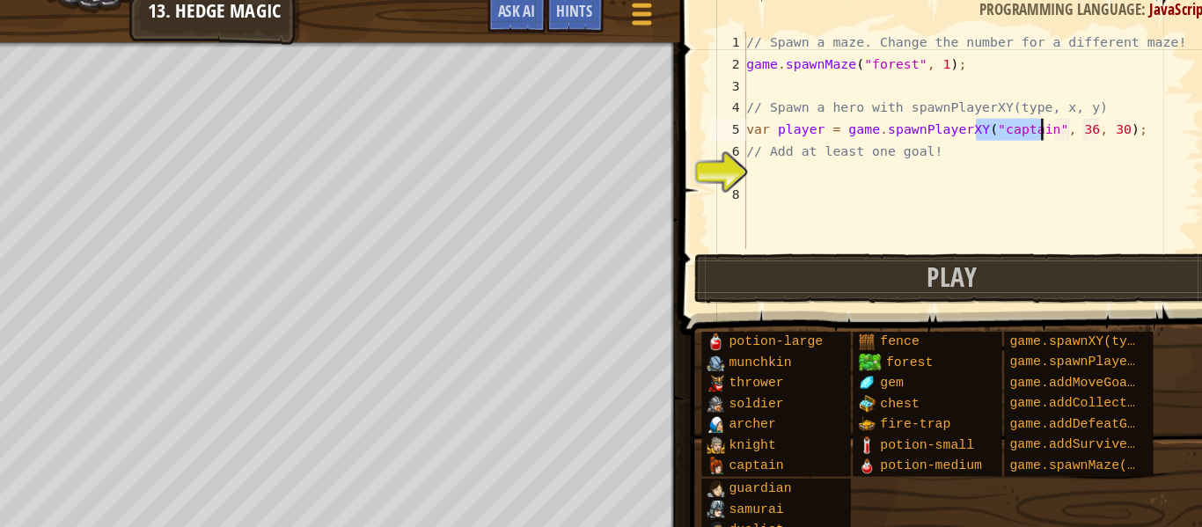
click at [963, 158] on div "// Spawn a maze. Change the number for a different maze! game . spawnMaze ( "fo…" at bounding box center [989, 140] width 373 height 211
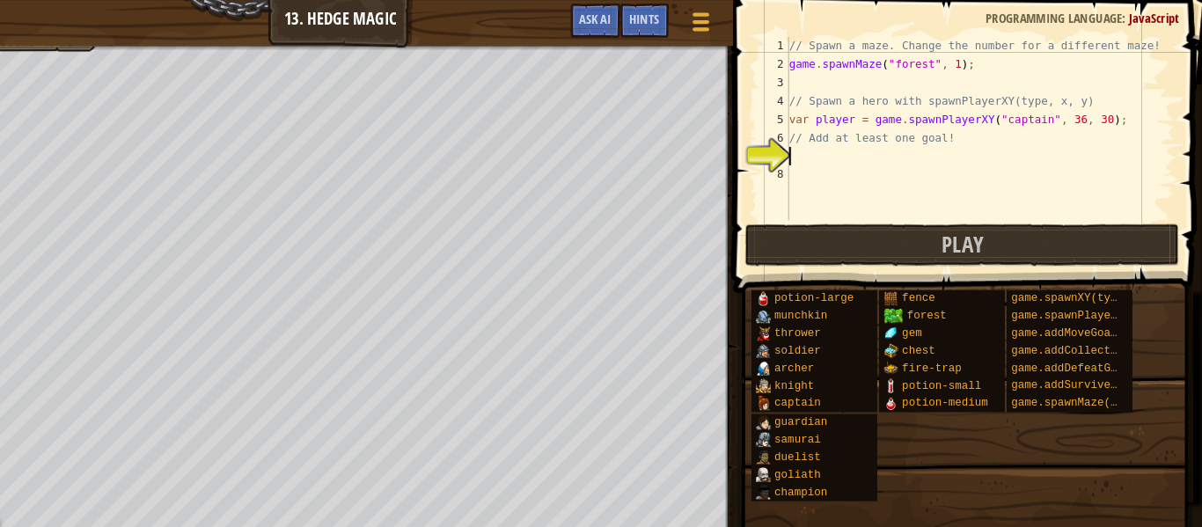
scroll to position [0, 0]
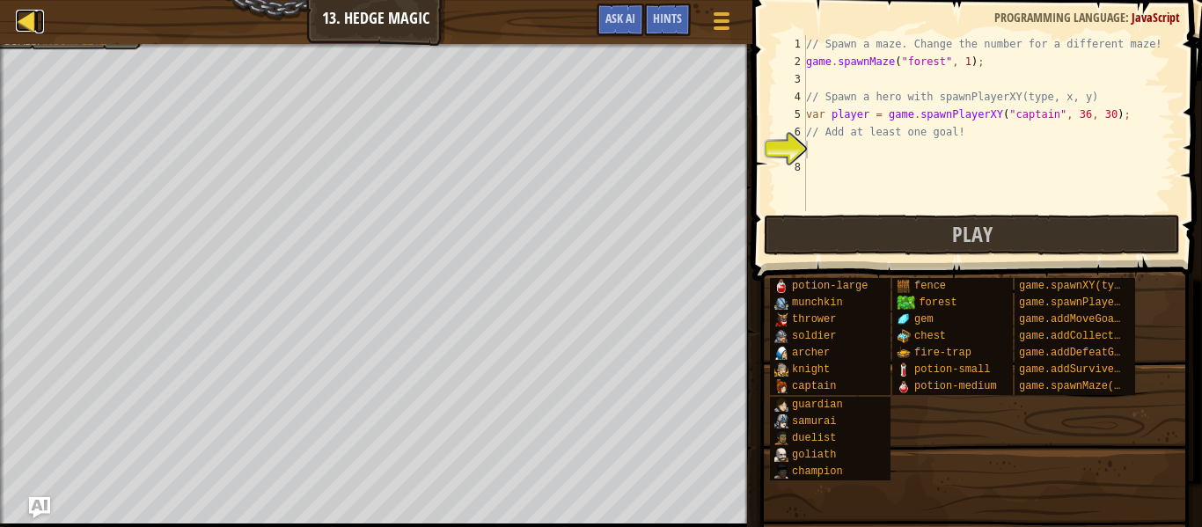
click at [28, 23] on div at bounding box center [27, 21] width 22 height 22
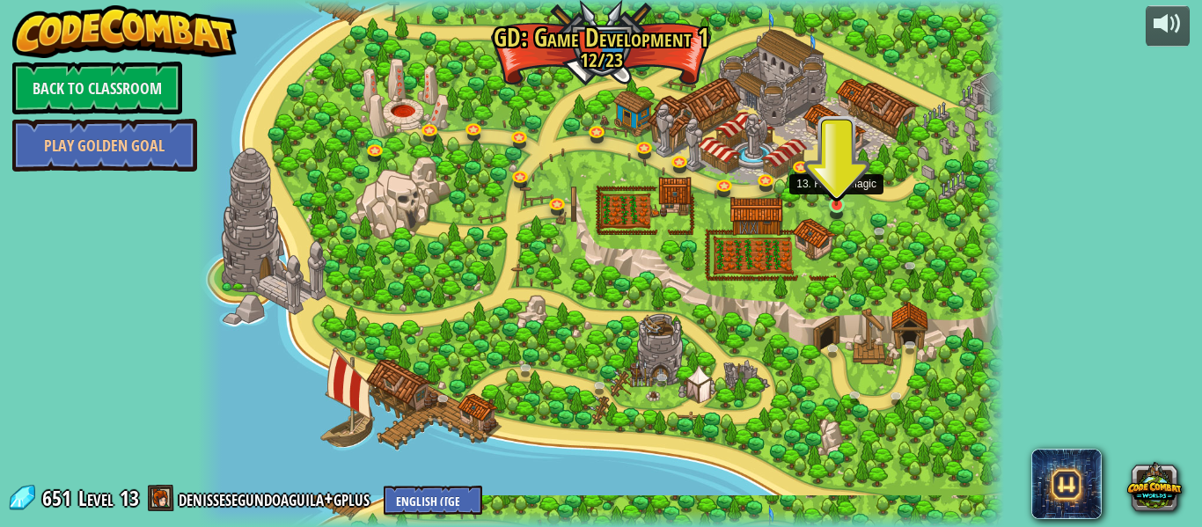
click at [837, 198] on img at bounding box center [836, 185] width 18 height 42
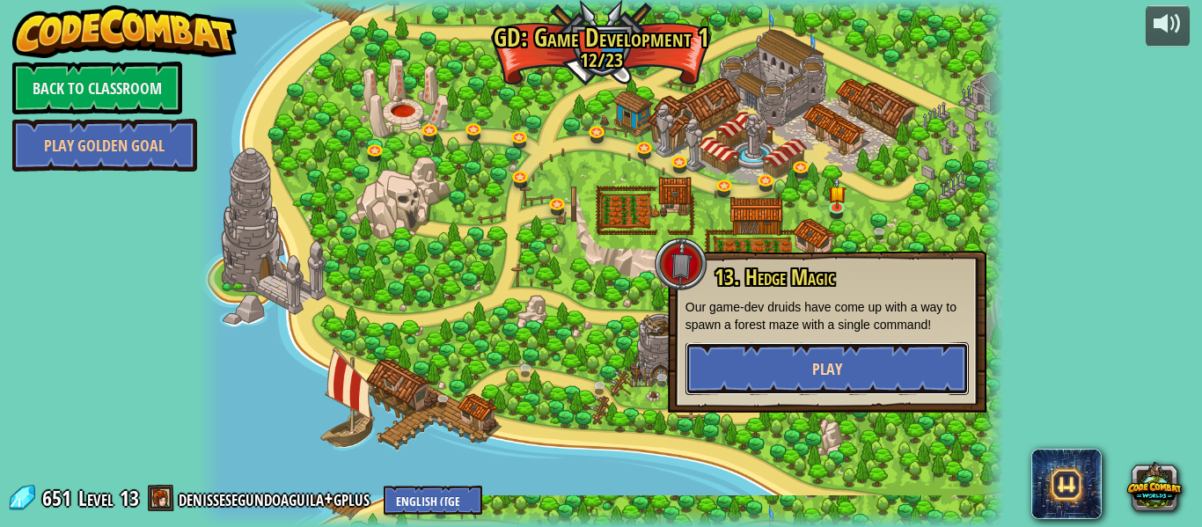
click at [779, 357] on button "Play" at bounding box center [827, 368] width 283 height 53
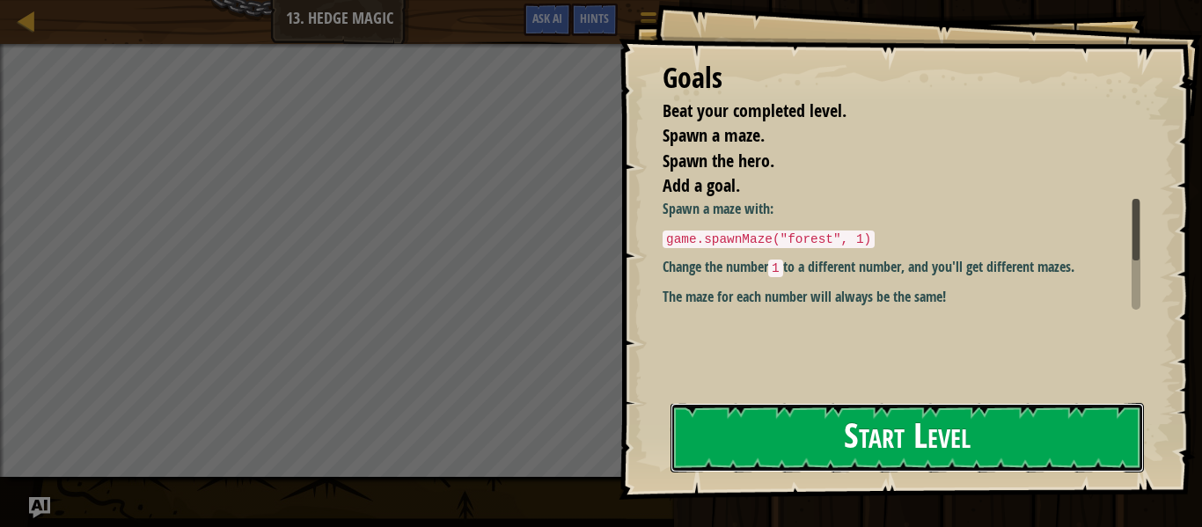
click at [790, 430] on button "Start Level" at bounding box center [908, 438] width 474 height 70
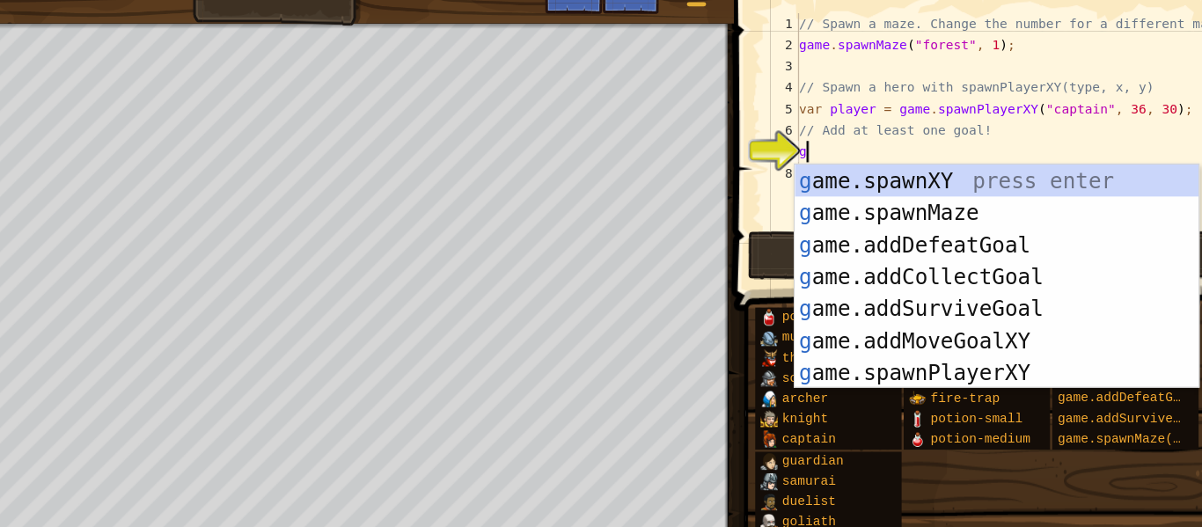
scroll to position [8, 0]
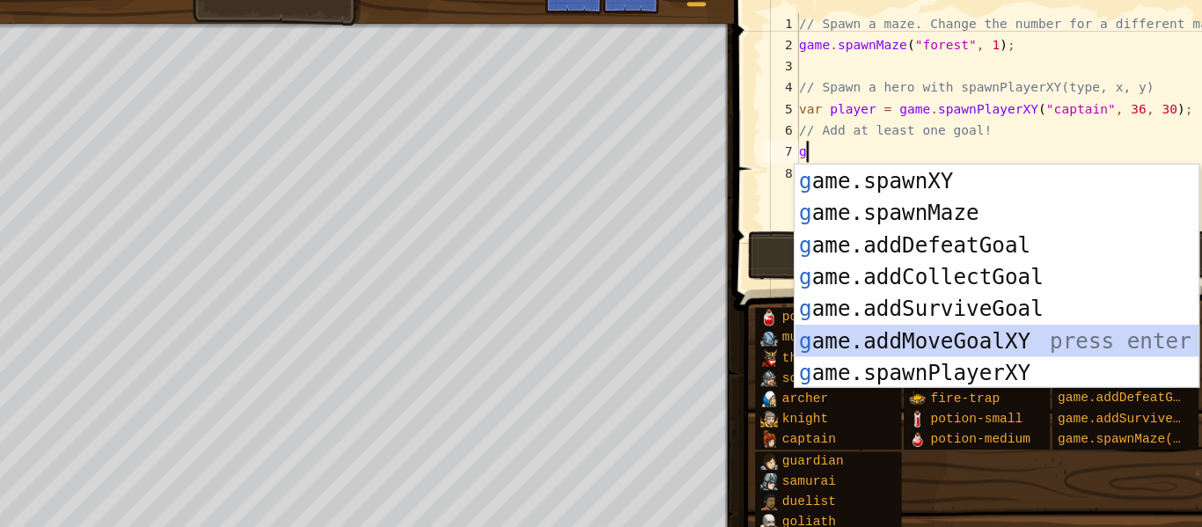
click at [960, 304] on div "g ame.spawnXY press enter g ame.spawnMaze press enter g ame.addDefeatGoal press…" at bounding box center [969, 279] width 333 height 238
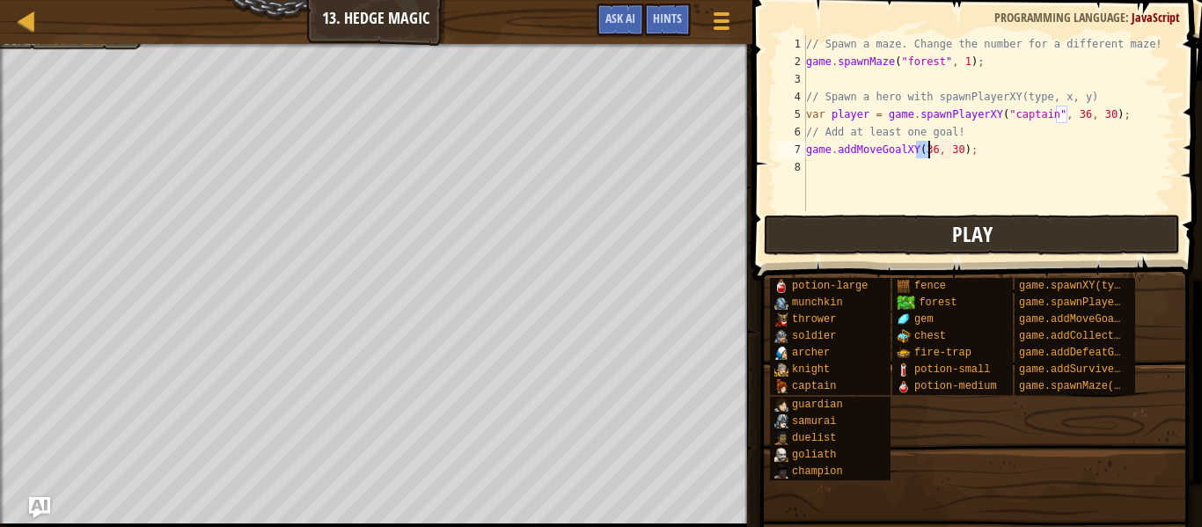
type textarea "game.addMoveGoalXY(36, 30);"
click at [908, 232] on button "Play" at bounding box center [972, 235] width 416 height 40
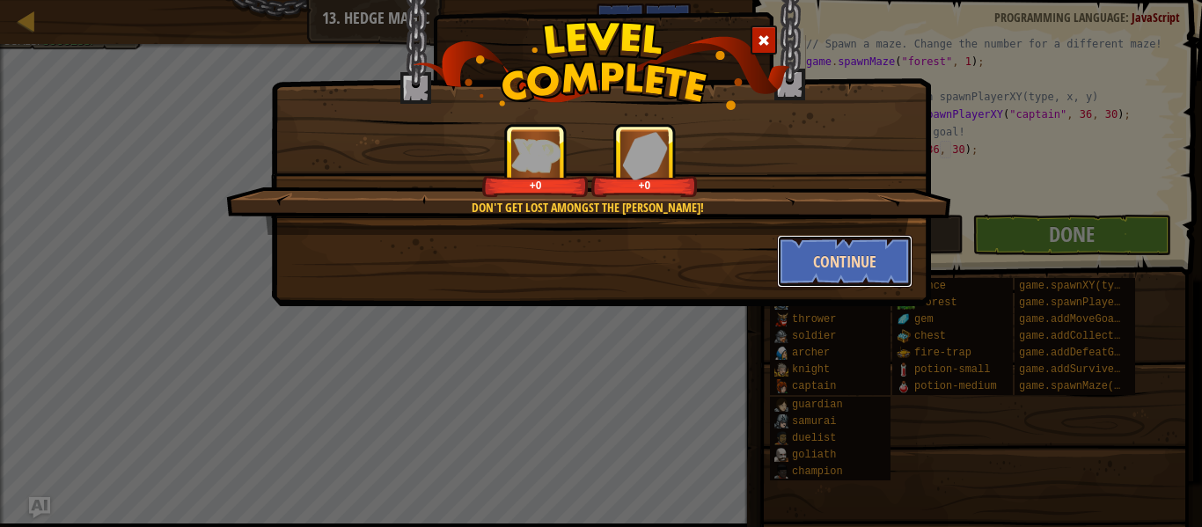
click at [817, 259] on button "Continue" at bounding box center [845, 261] width 136 height 53
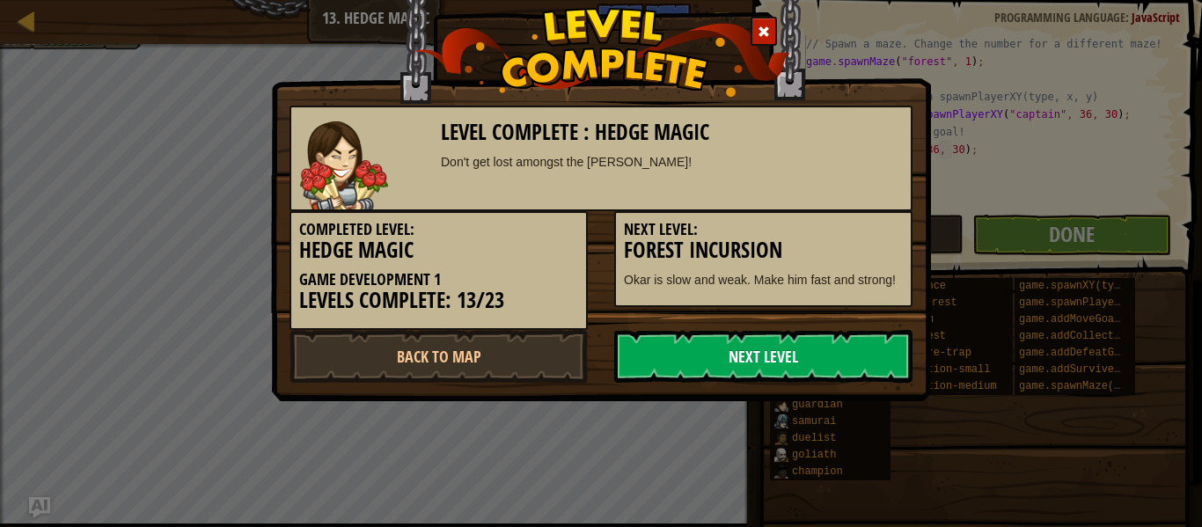
click at [795, 357] on link "Next Level" at bounding box center [763, 356] width 298 height 53
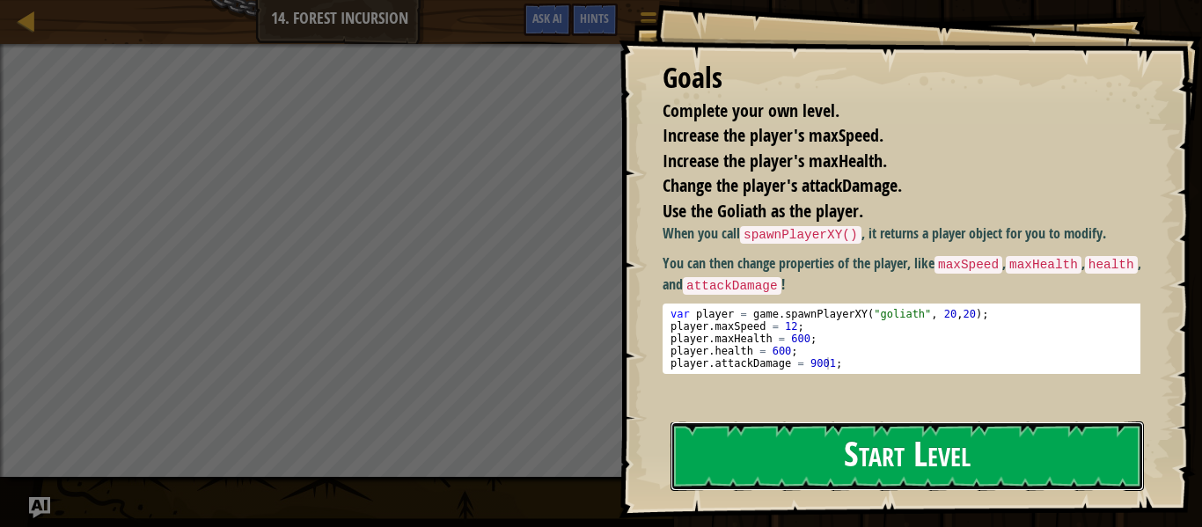
click at [820, 460] on button "Start Level" at bounding box center [908, 457] width 474 height 70
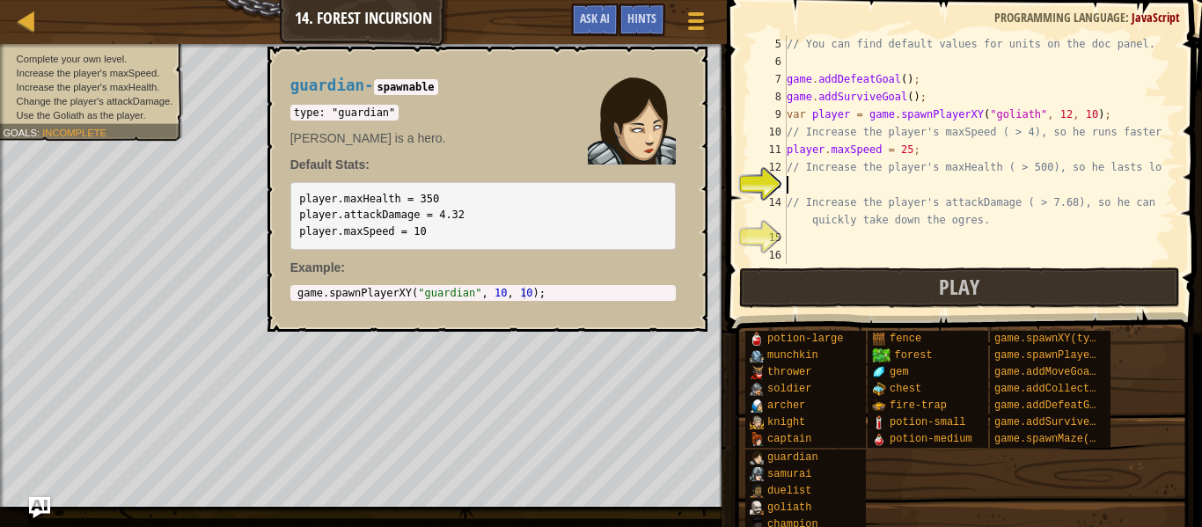
scroll to position [88, 0]
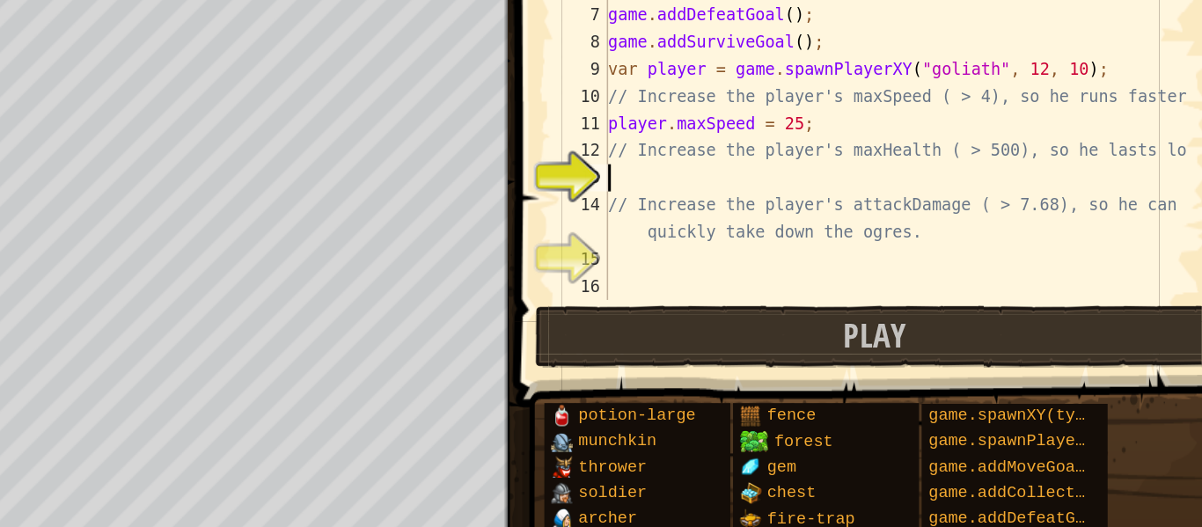
type textarea "p"
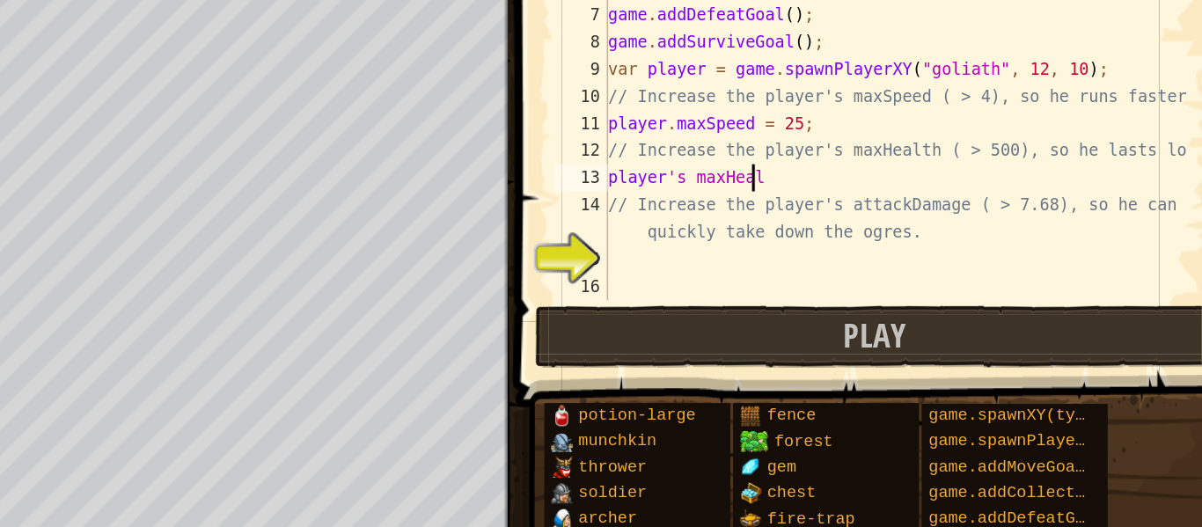
scroll to position [8, 7]
type textarea "player's maxHealth"
click at [847, 238] on div "// You can find default values for units on the doc panel. game . addDefeatGoal…" at bounding box center [972, 167] width 379 height 264
click at [912, 188] on div "// You can find default values for units on the doc panel. game . addDefeatGoal…" at bounding box center [972, 167] width 379 height 264
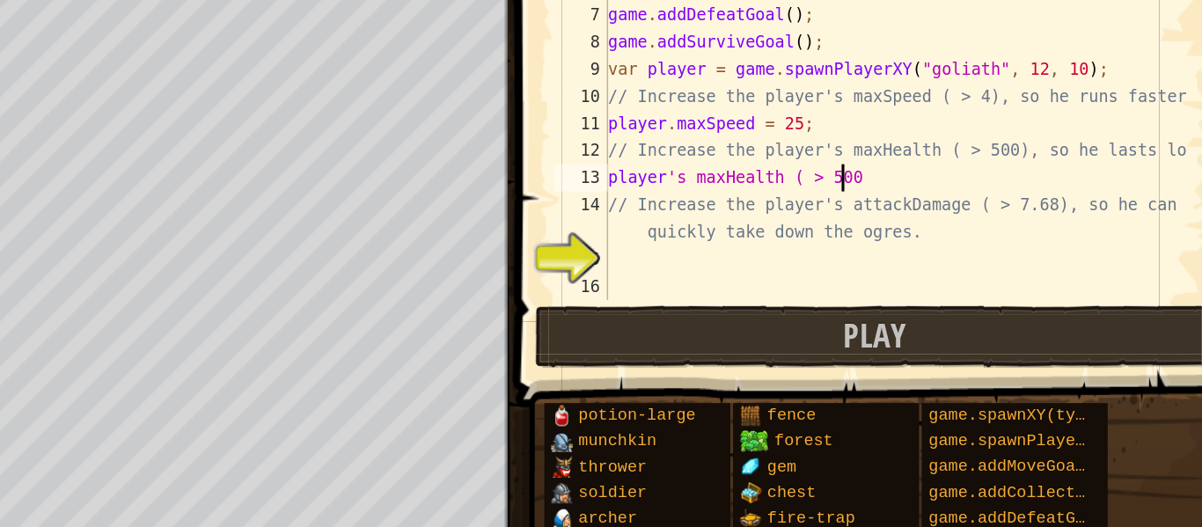
scroll to position [8, 11]
click at [988, 226] on div "// You can find default values for units on the doc panel. game . addDefeatGoal…" at bounding box center [972, 167] width 379 height 264
type textarea "// Increase the player's attackDamage ( > 7.68), so he can quickly take down th…"
click at [898, 232] on div "// You can find default values for units on the doc panel. game . addDefeatGoal…" at bounding box center [972, 167] width 379 height 264
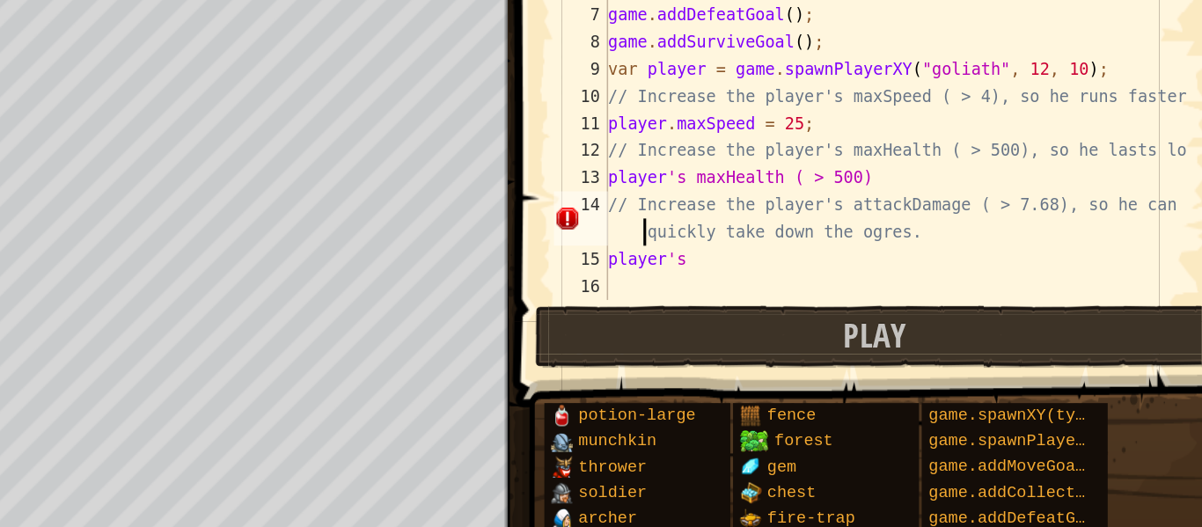
click at [794, 214] on div "// You can find default values for units on the doc panel. game . addDefeatGoal…" at bounding box center [972, 167] width 379 height 264
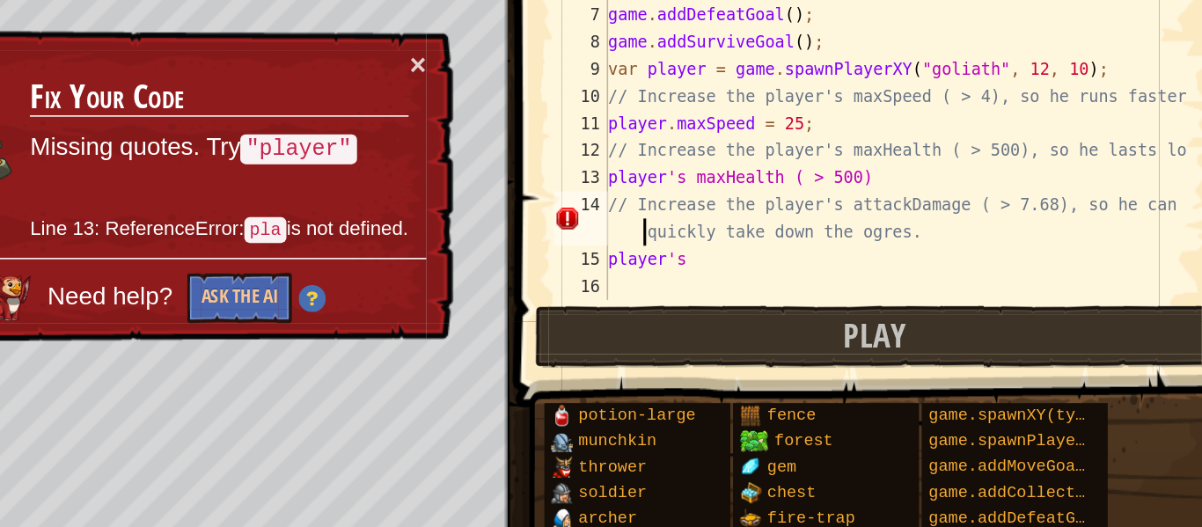
click at [790, 242] on div "// You can find default values for units on the doc panel. game . addDefeatGoal…" at bounding box center [972, 167] width 379 height 264
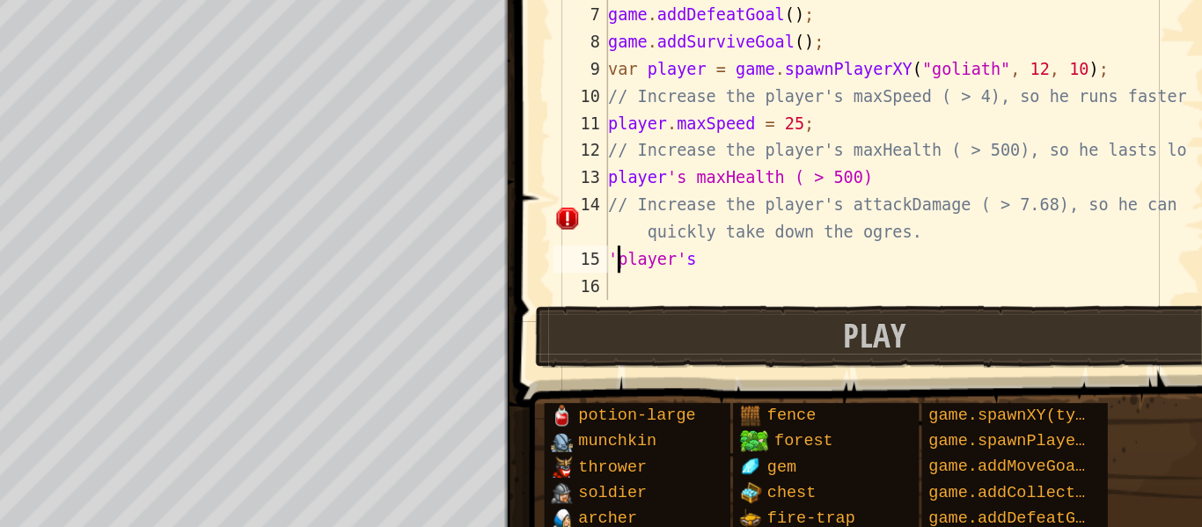
scroll to position [8, 0]
click at [824, 237] on div "// You can find default values for units on the doc panel. game . addDefeatGoal…" at bounding box center [972, 167] width 379 height 264
type textarea "player's"
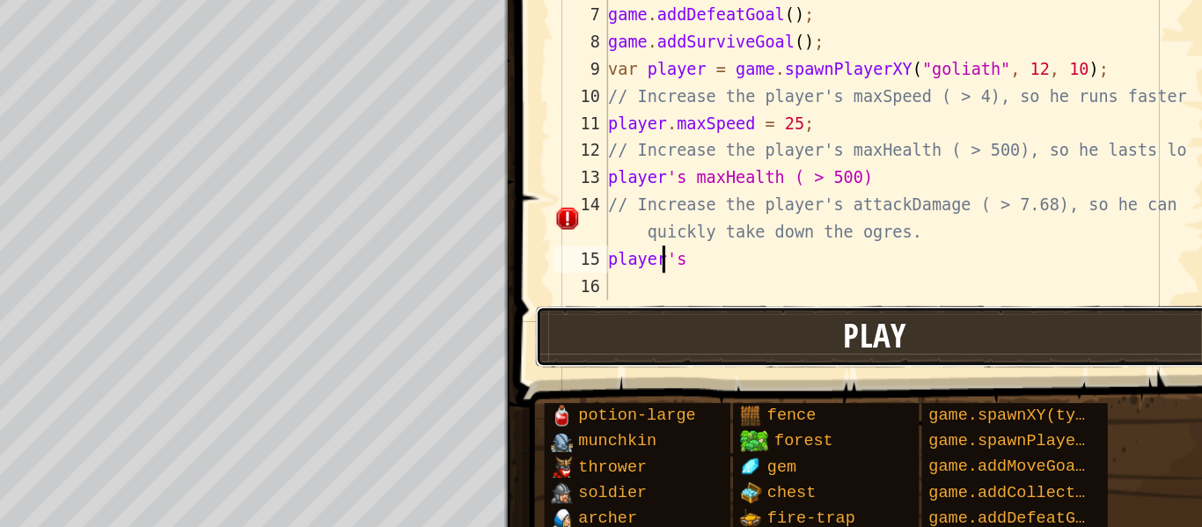
click at [866, 289] on button "Play" at bounding box center [959, 288] width 441 height 40
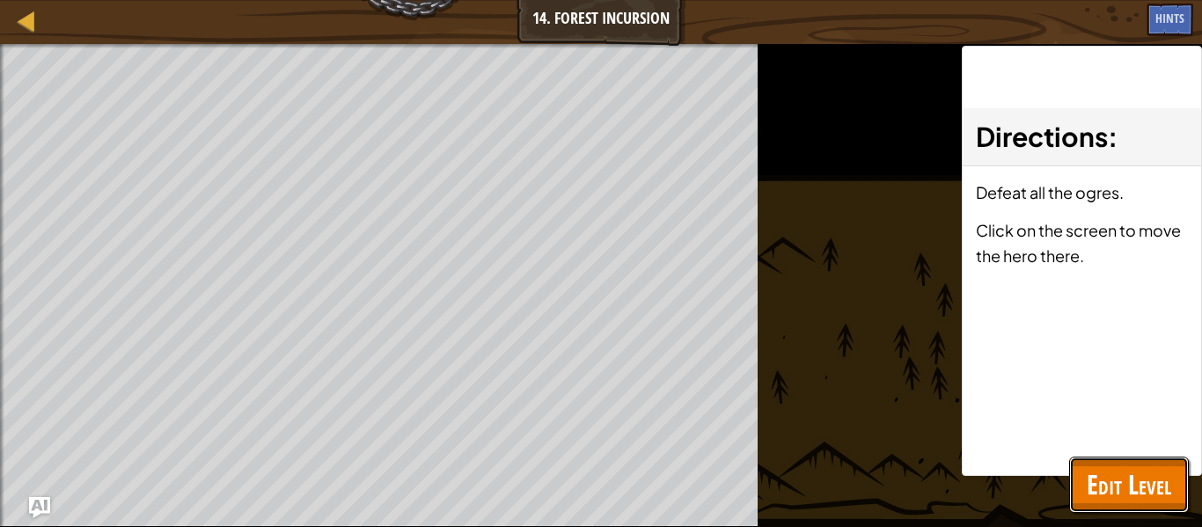
click at [1136, 473] on span "Edit Level" at bounding box center [1129, 485] width 85 height 36
